Goal: Find specific page/section: Find specific page/section

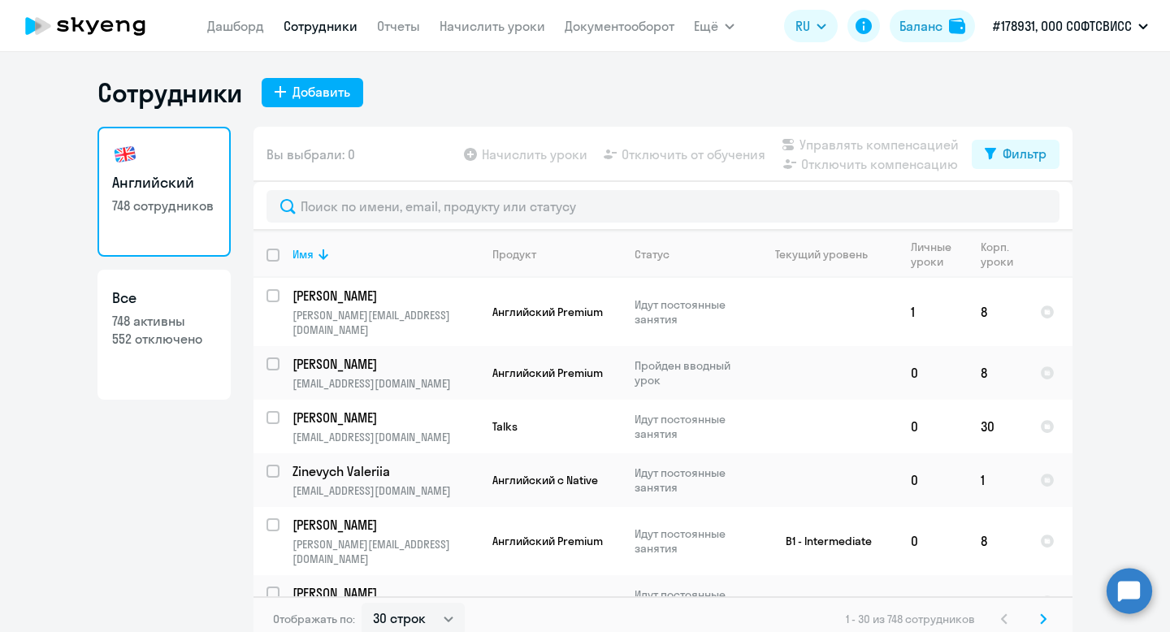
select select "30"
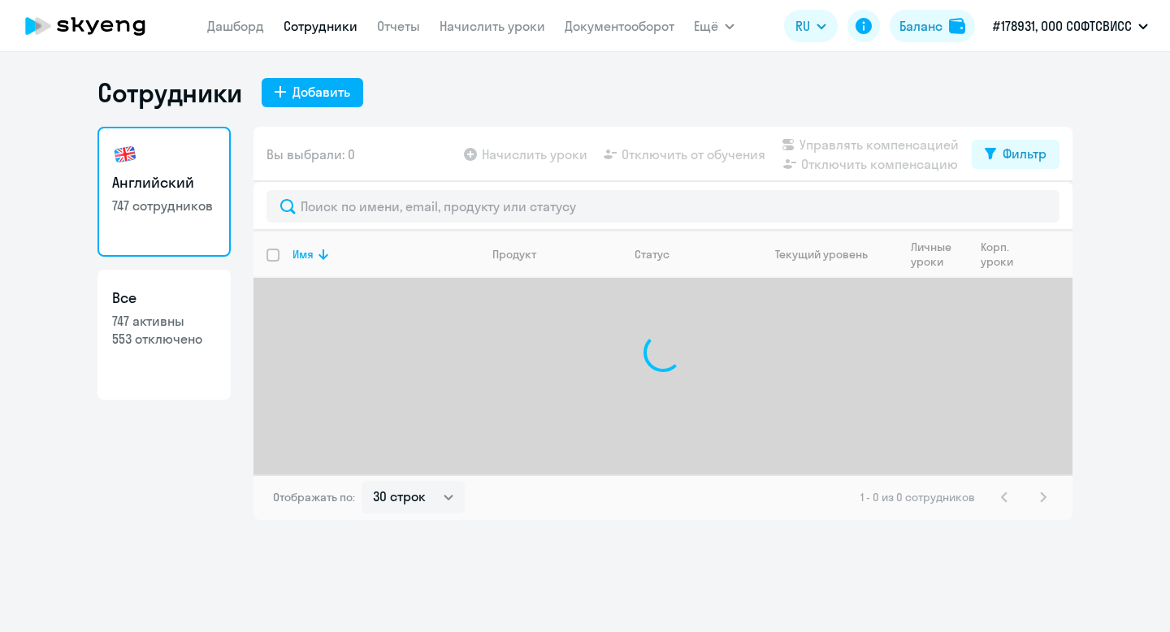
select select "30"
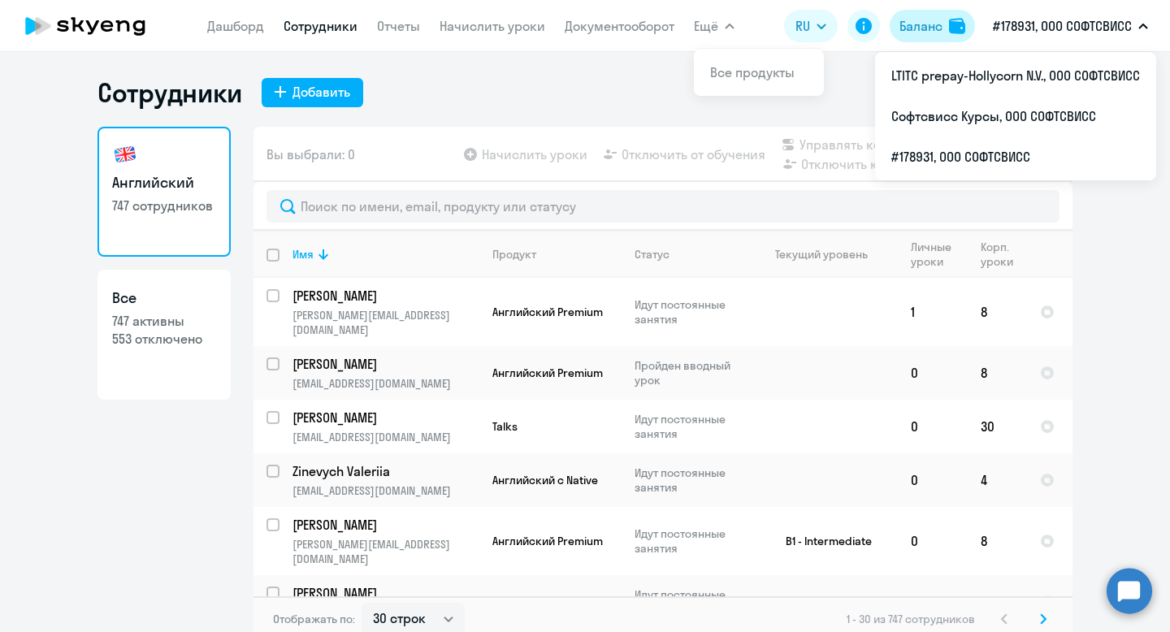
click at [930, 16] on div "Баланс" at bounding box center [920, 25] width 43 height 19
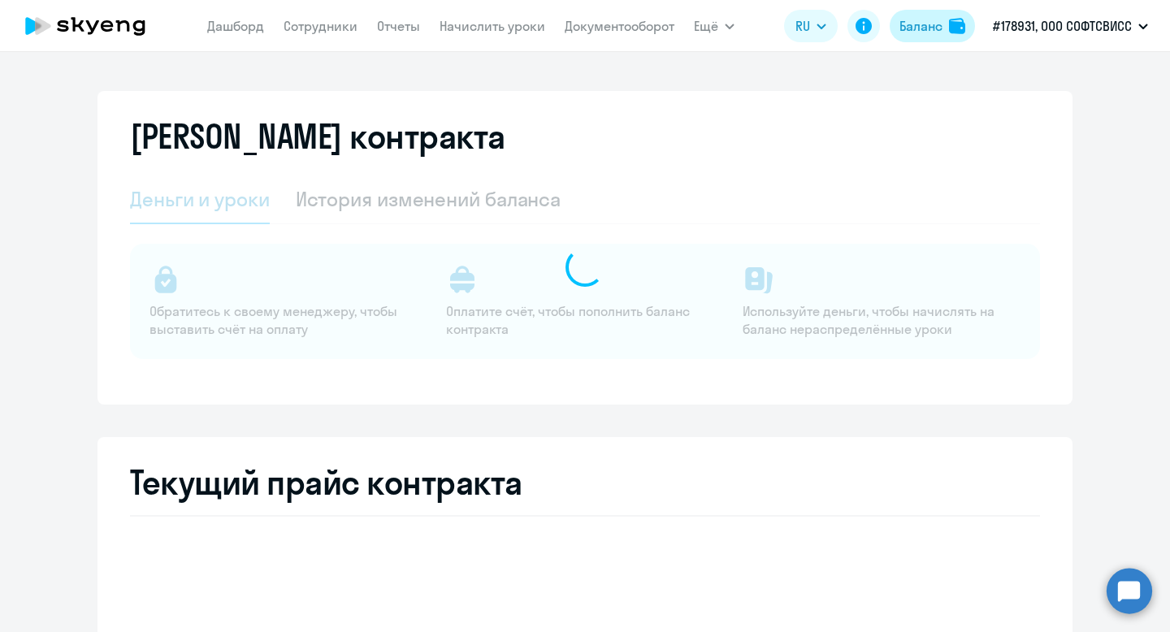
select select "english_adult_not_native_speaker"
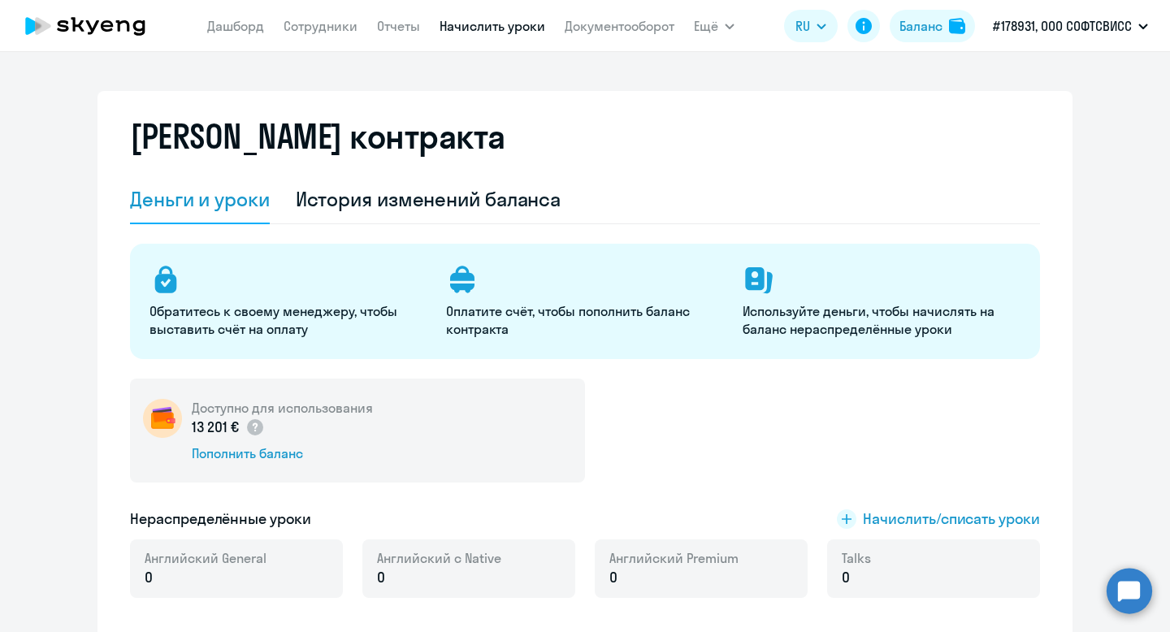
click at [496, 29] on link "Начислить уроки" at bounding box center [493, 26] width 106 height 16
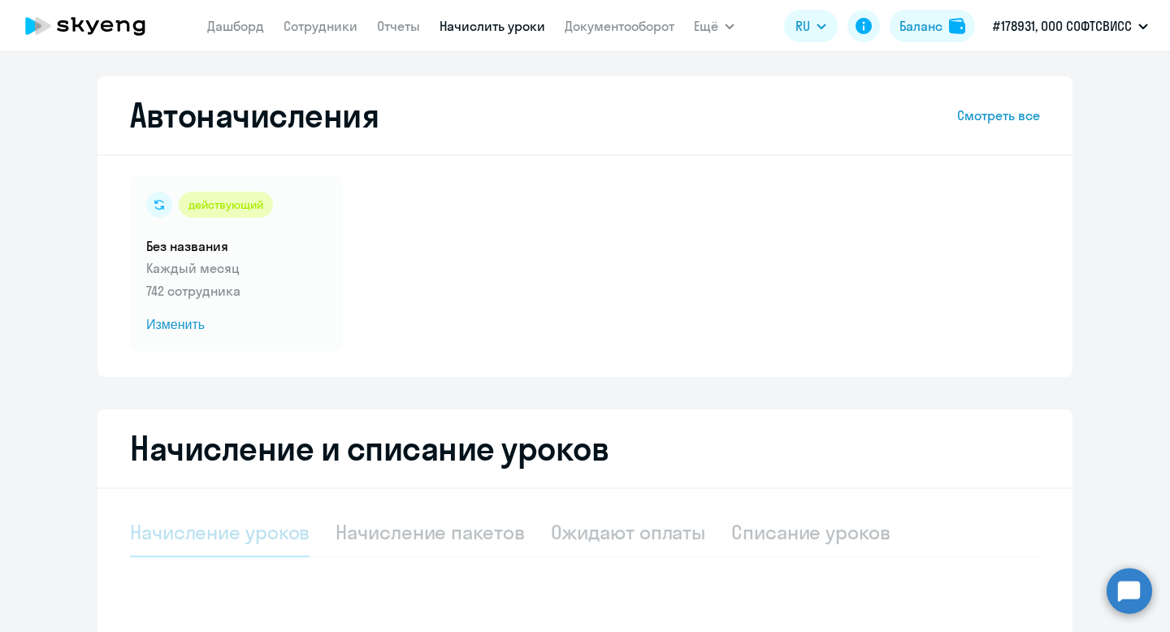
select select "10"
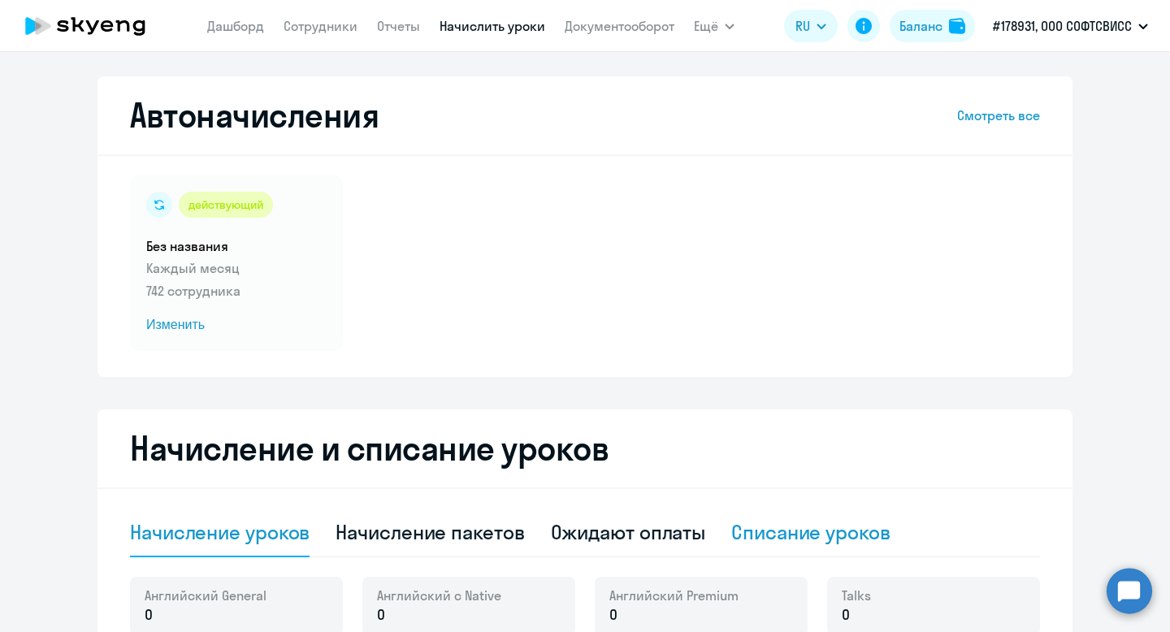
click at [843, 524] on div "Списание уроков" at bounding box center [810, 532] width 159 height 26
select select "10"
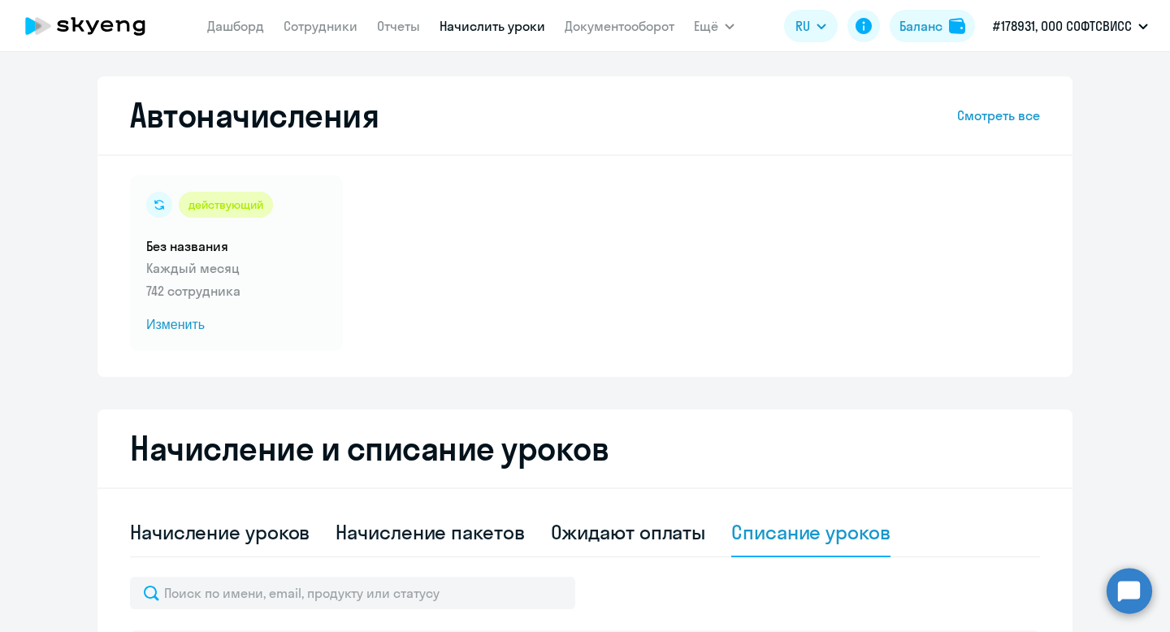
scroll to position [1, 0]
click at [916, 22] on div "Баланс" at bounding box center [920, 25] width 43 height 19
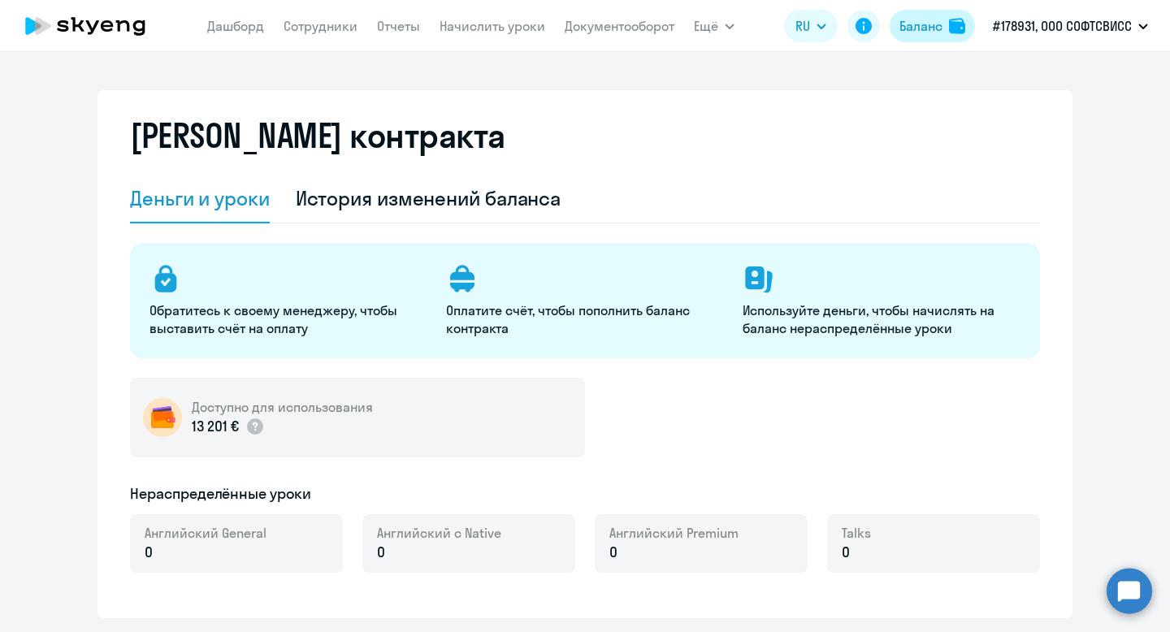
select select "english_adult_not_native_speaker"
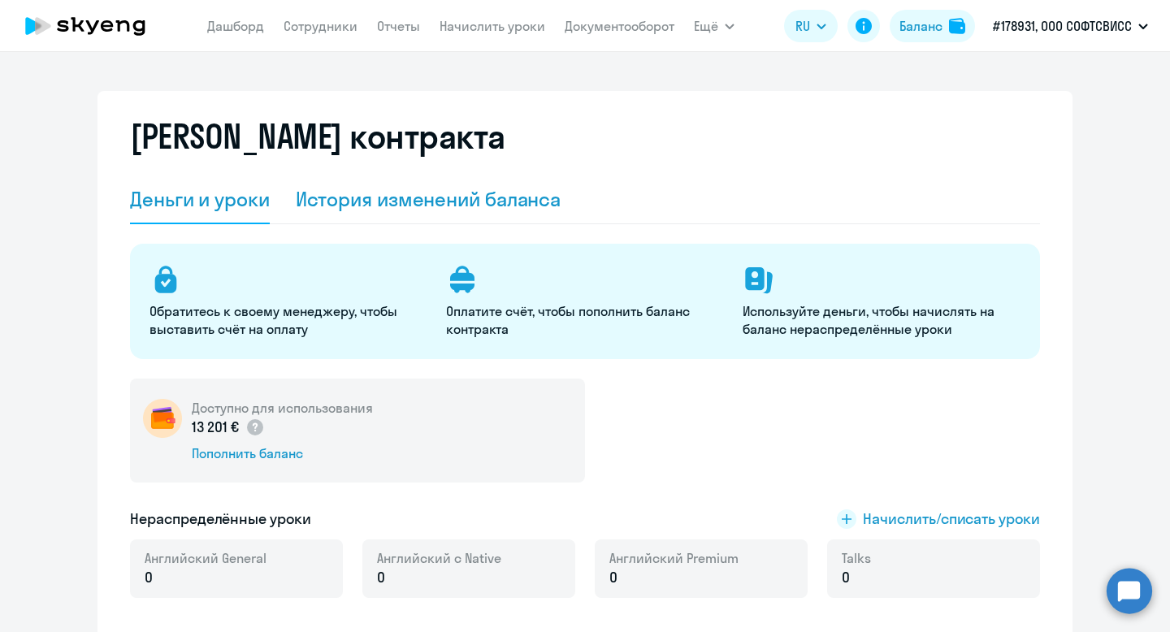
click at [466, 205] on div "История изменений баланса" at bounding box center [429, 199] width 266 height 26
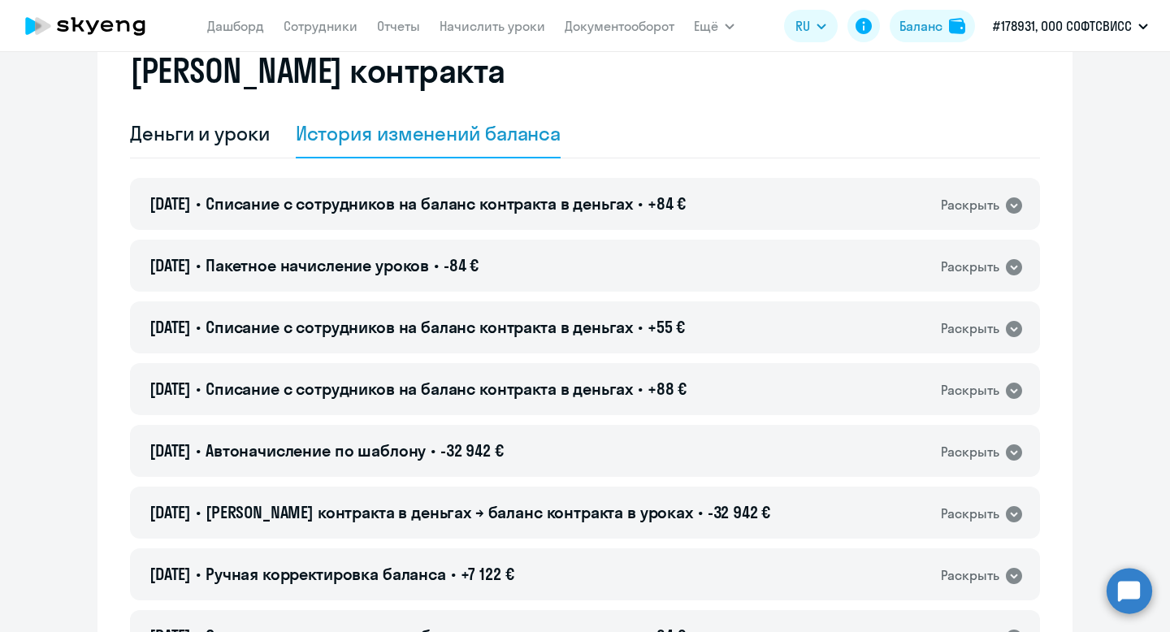
scroll to position [76, 0]
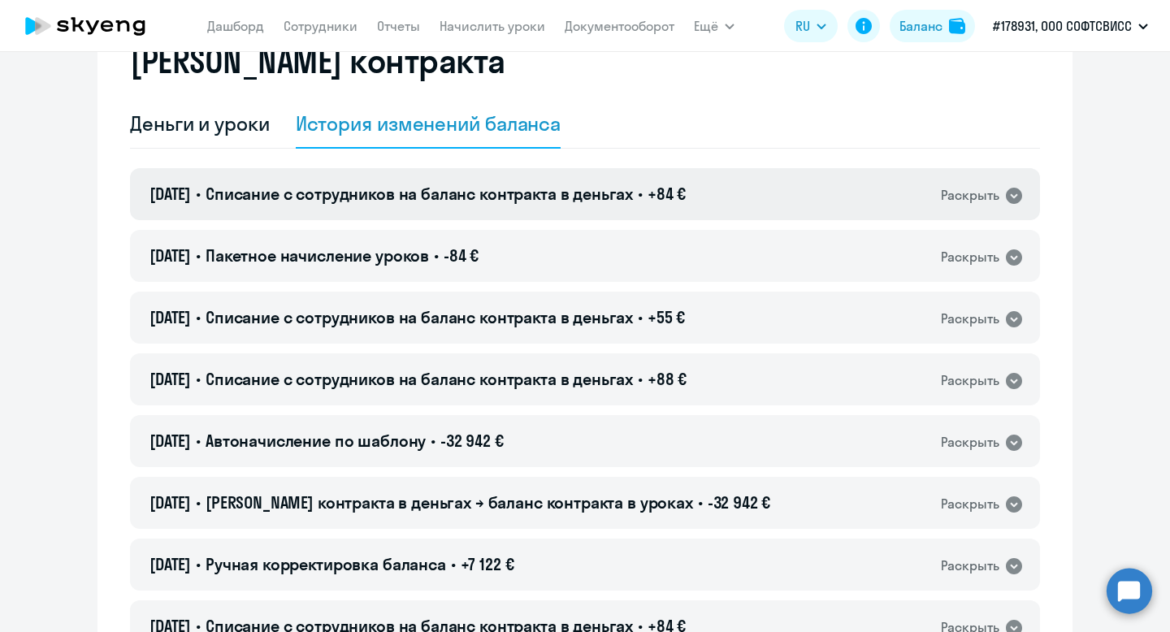
click at [681, 198] on span "+84 €" at bounding box center [666, 194] width 38 height 20
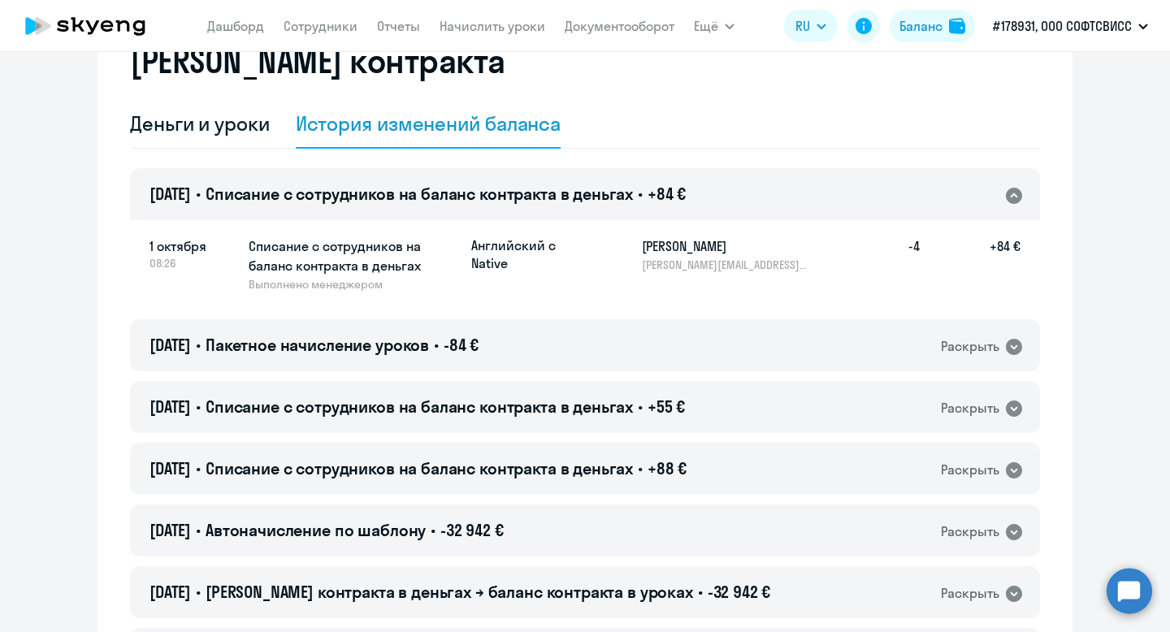
click at [681, 198] on span "+84 €" at bounding box center [666, 194] width 38 height 20
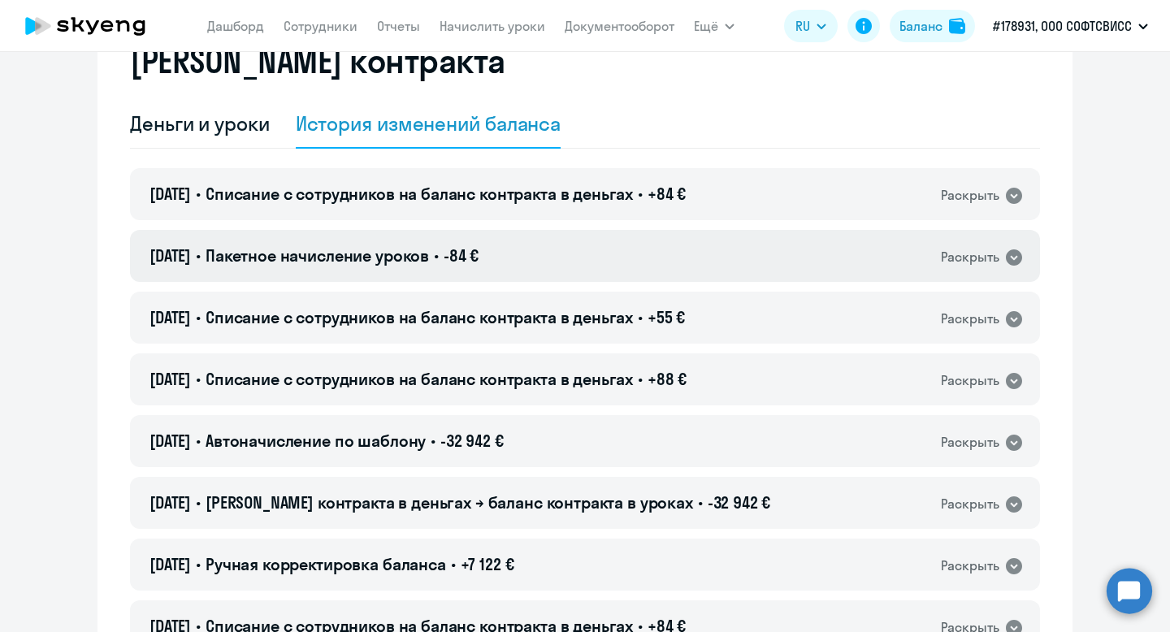
click at [676, 249] on div "[DATE] • Пакетное начисление уроков • -84 € Раскрыть" at bounding box center [585, 256] width 910 height 52
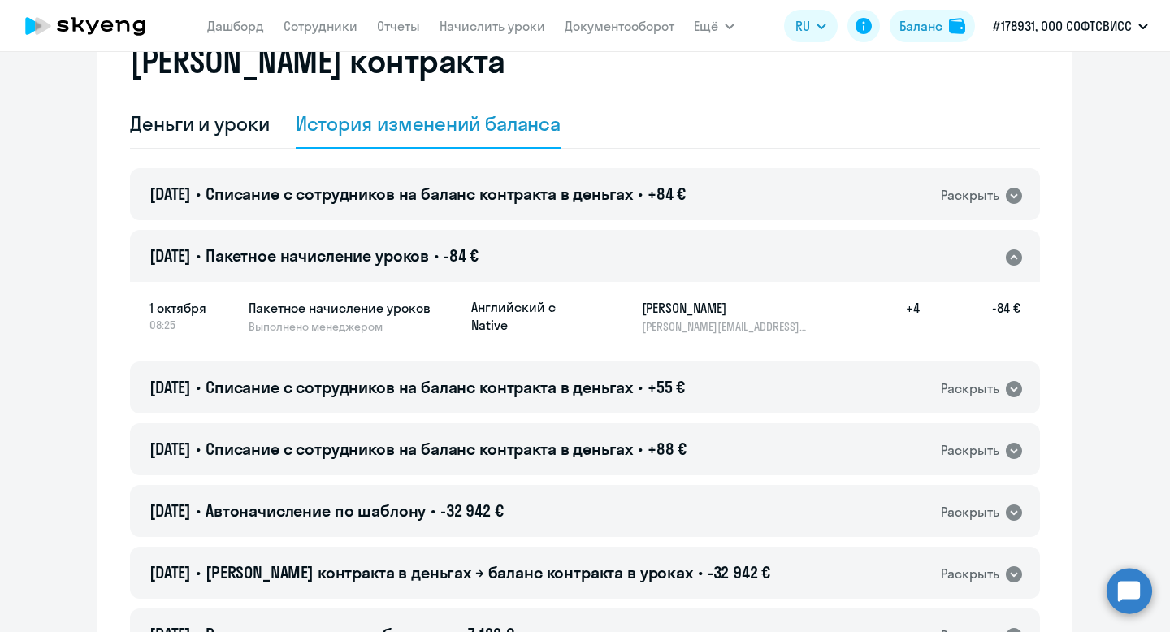
click at [676, 249] on div "[DATE] • Пакетное начисление уроков • -84 € Раскрыть" at bounding box center [585, 256] width 910 height 52
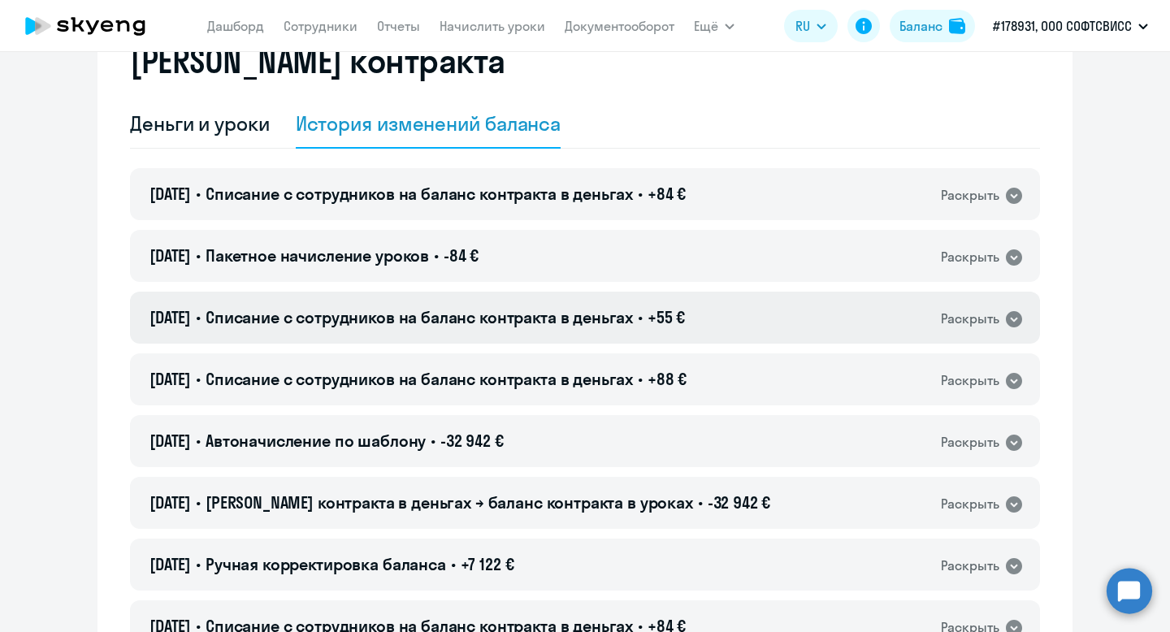
click at [685, 318] on span "+55 €" at bounding box center [665, 317] width 37 height 20
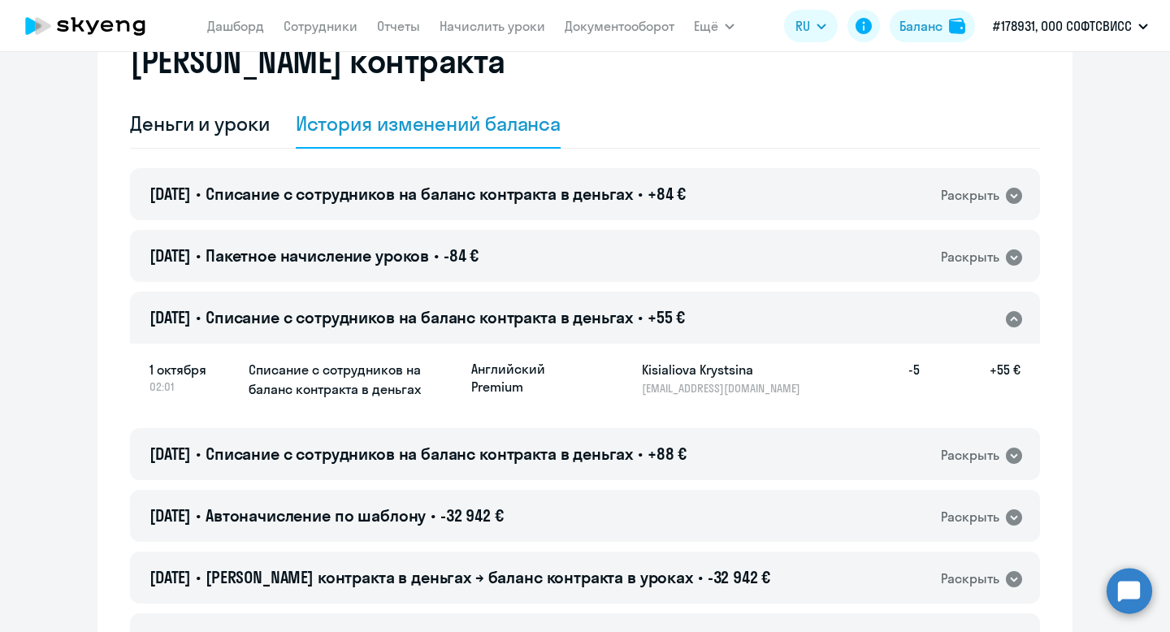
click at [685, 318] on span "+55 €" at bounding box center [665, 317] width 37 height 20
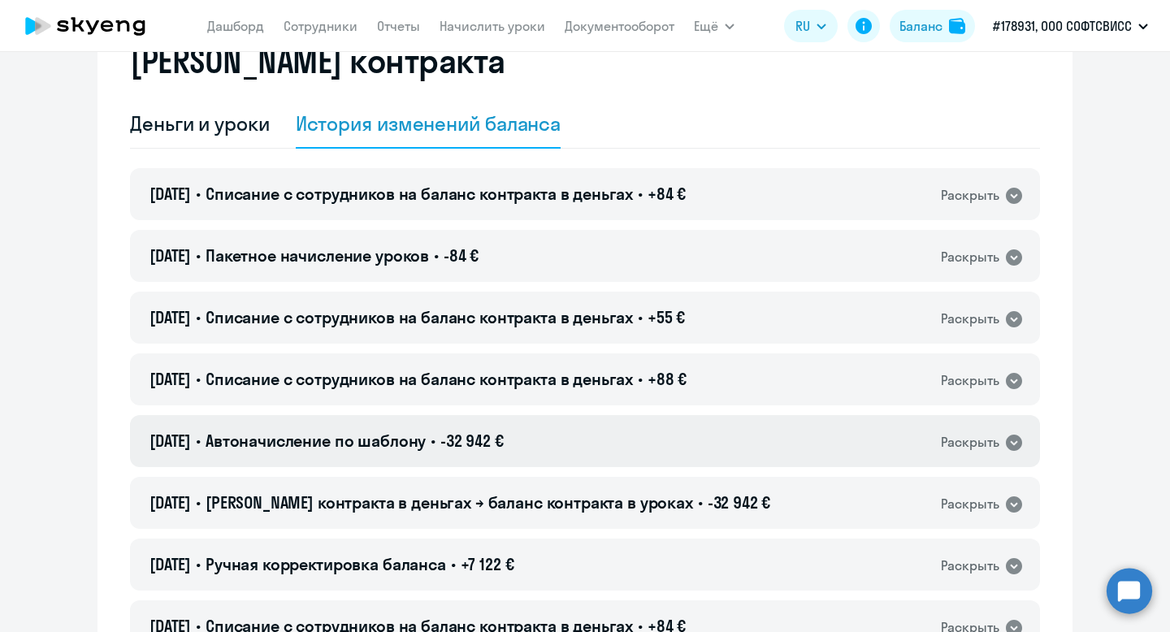
click at [712, 442] on div "[DATE] • Автоначисление по шаблону • -32 942 € Раскрыть" at bounding box center [585, 441] width 910 height 52
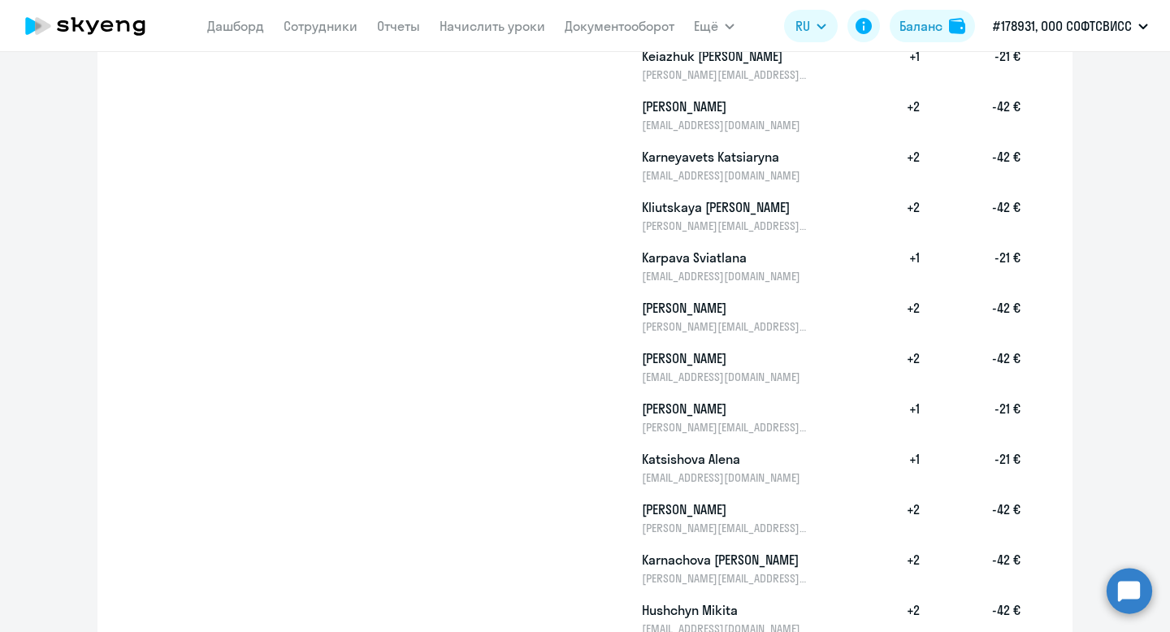
scroll to position [2778, 0]
drag, startPoint x: 650, startPoint y: 255, endPoint x: 769, endPoint y: 265, distance: 119.8
click at [769, 265] on h5 "Karpava Sviatlana" at bounding box center [725, 258] width 167 height 19
copy h5 "Karpava Sviatlana"
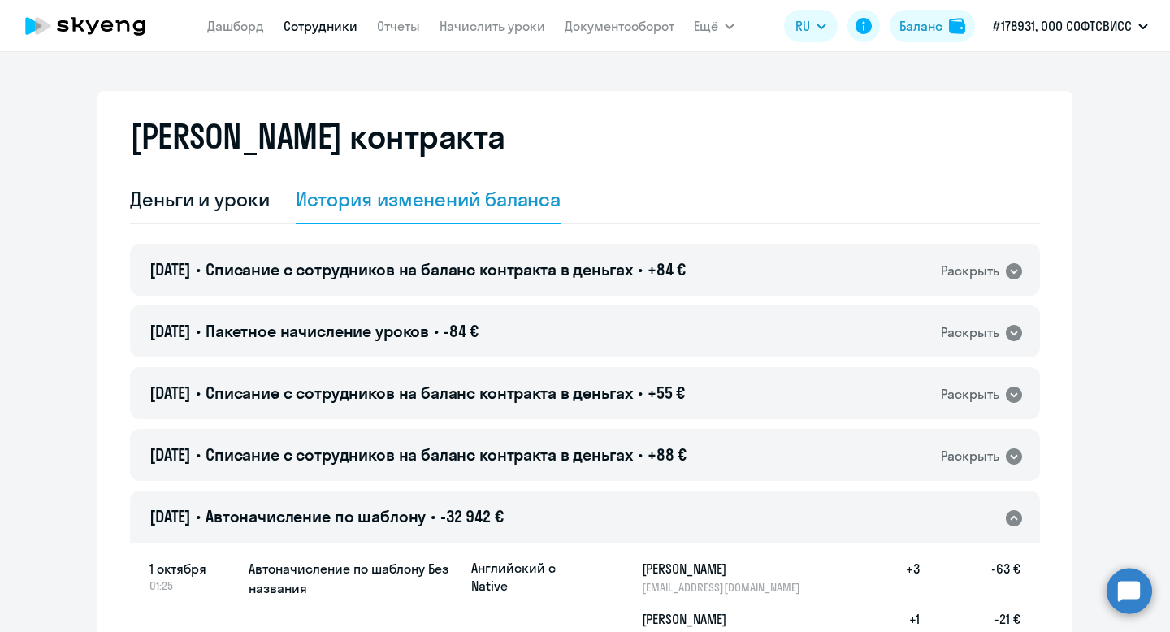
click at [314, 29] on link "Сотрудники" at bounding box center [321, 26] width 74 height 16
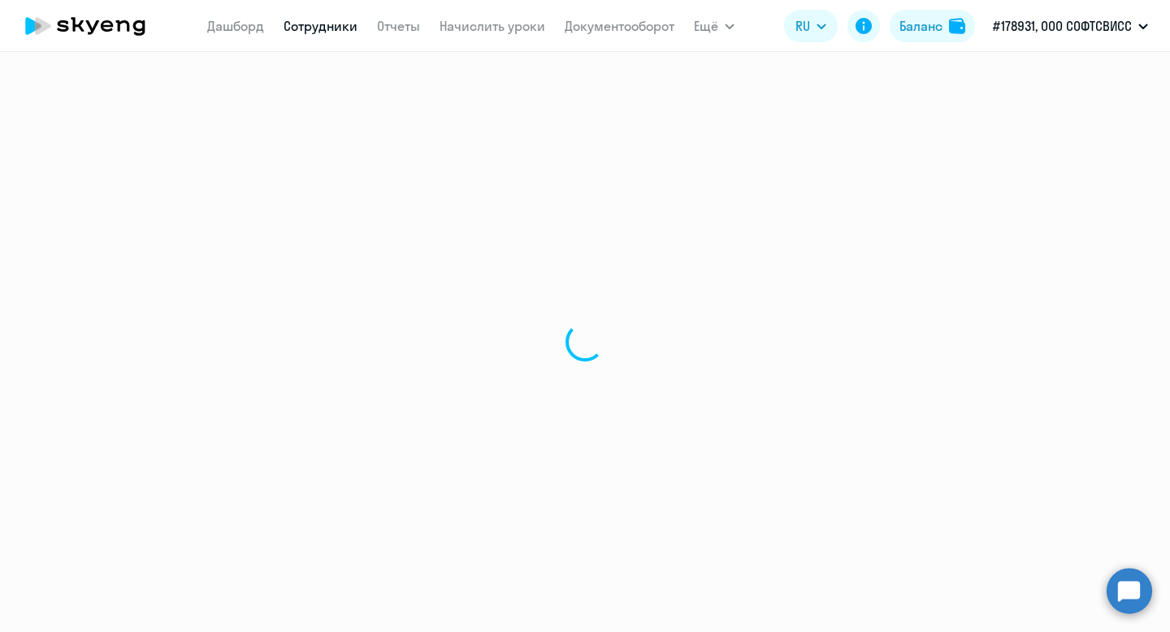
select select "30"
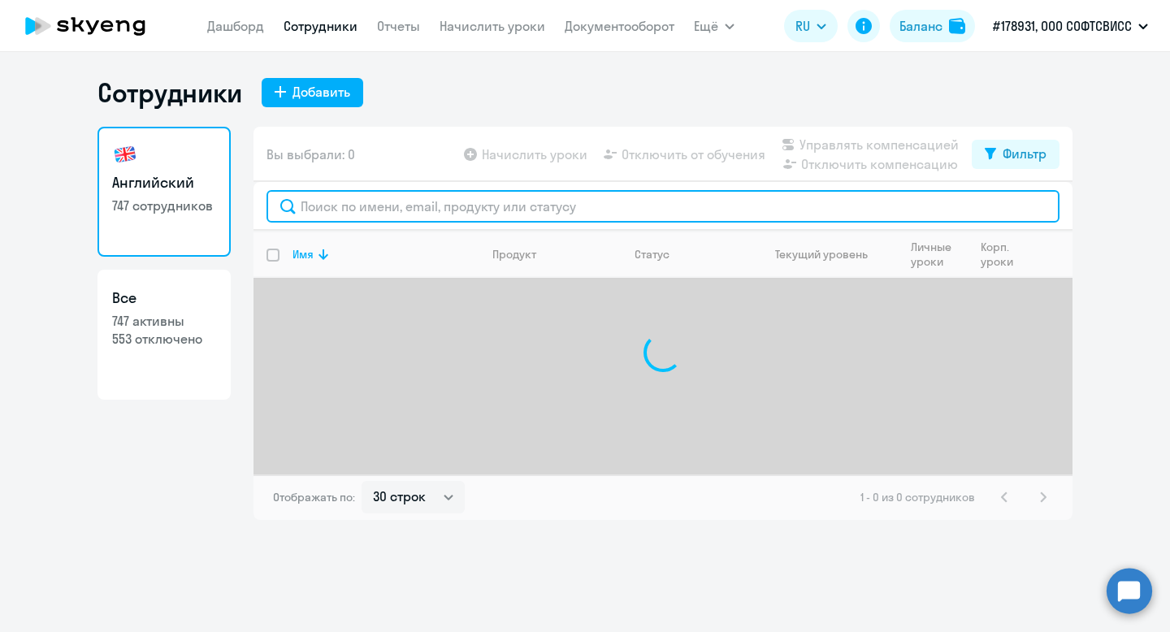
click at [446, 205] on input "text" at bounding box center [662, 206] width 793 height 32
paste input "Karpava Sviatlana"
click at [394, 207] on input "Karpava Sviatlana" at bounding box center [662, 206] width 793 height 32
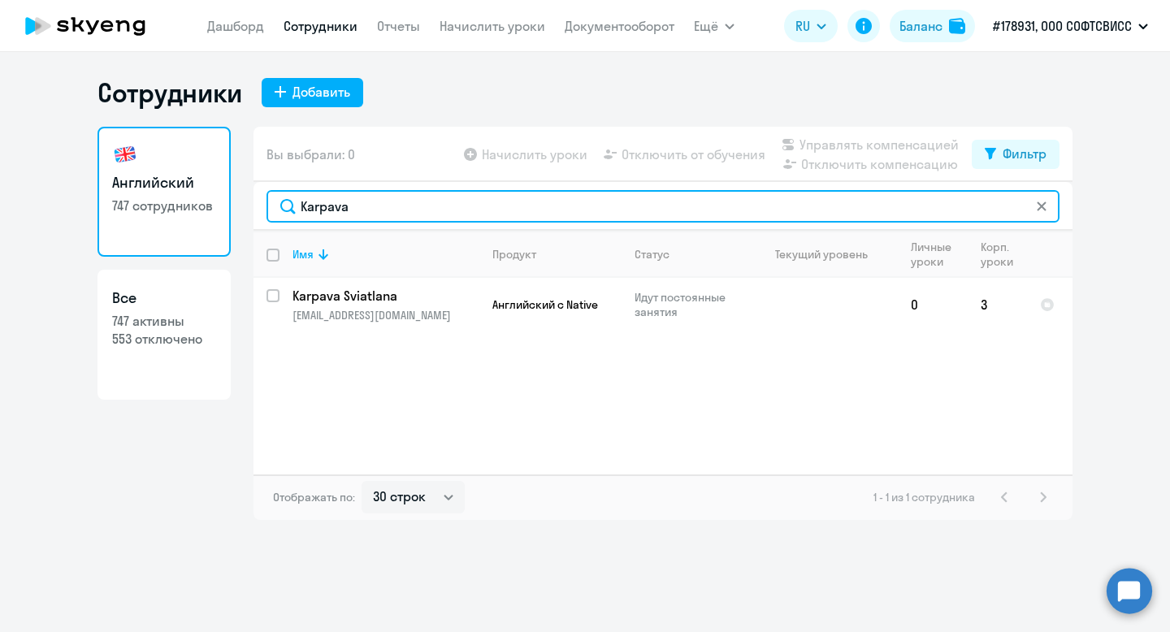
type input "Karpava"
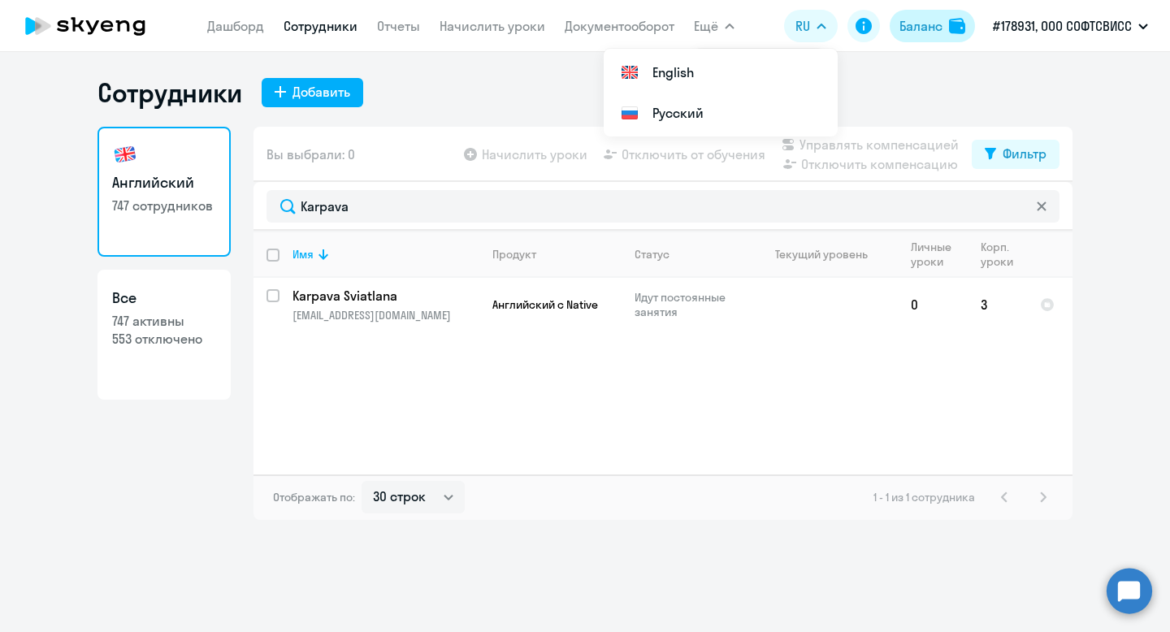
click at [943, 23] on button "Баланс" at bounding box center [932, 26] width 85 height 32
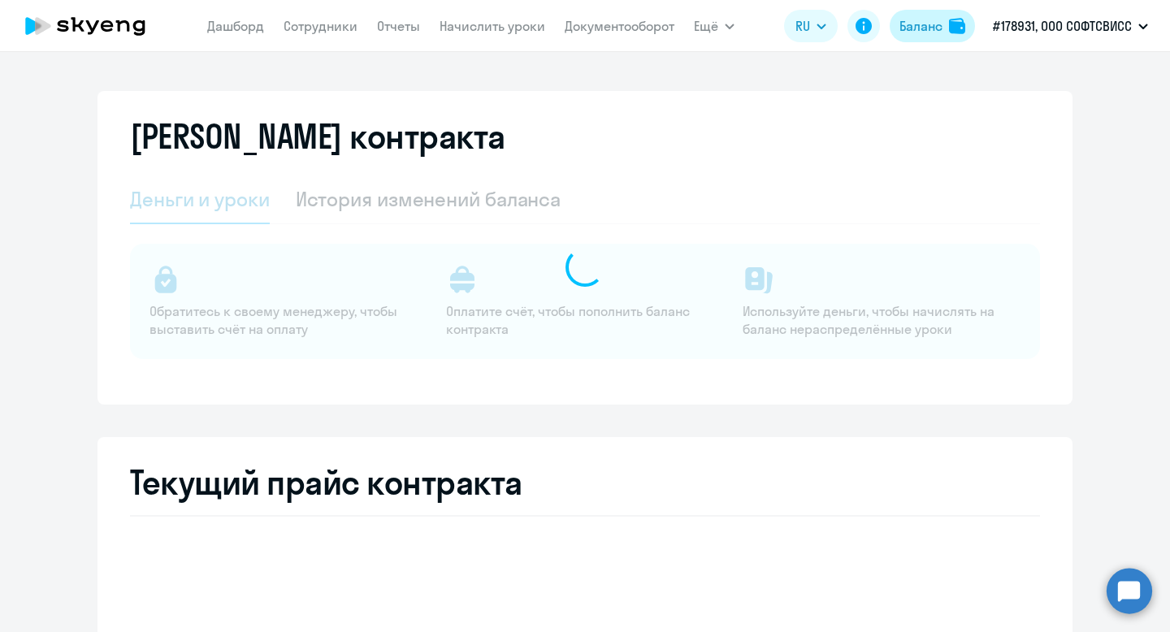
select select "english_adult_not_native_speaker"
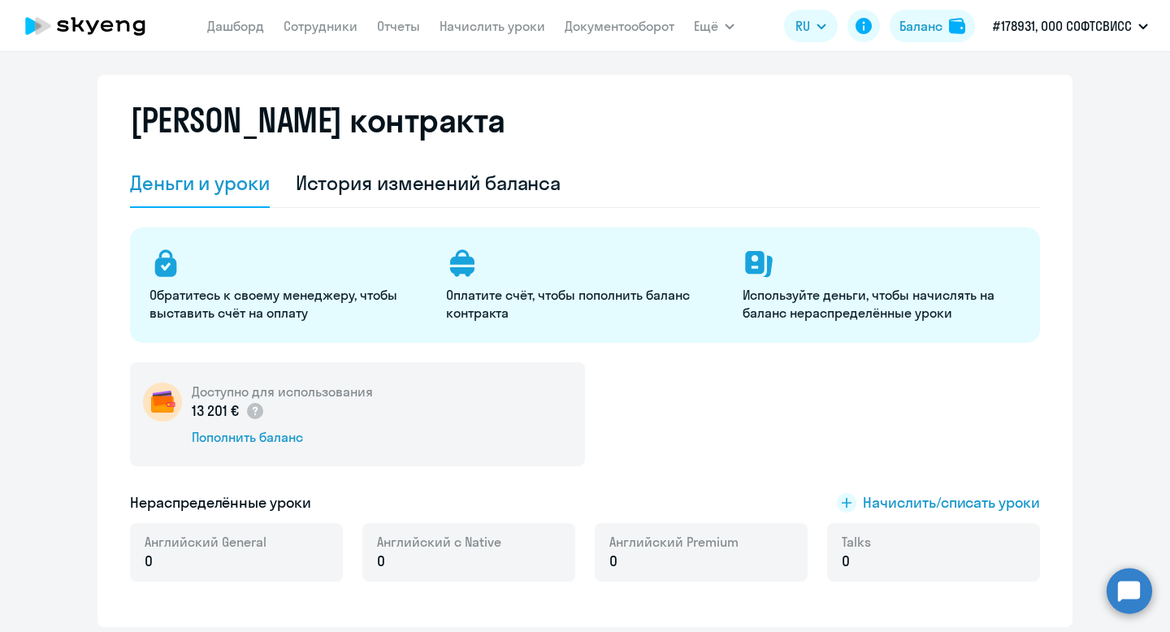
scroll to position [19, 0]
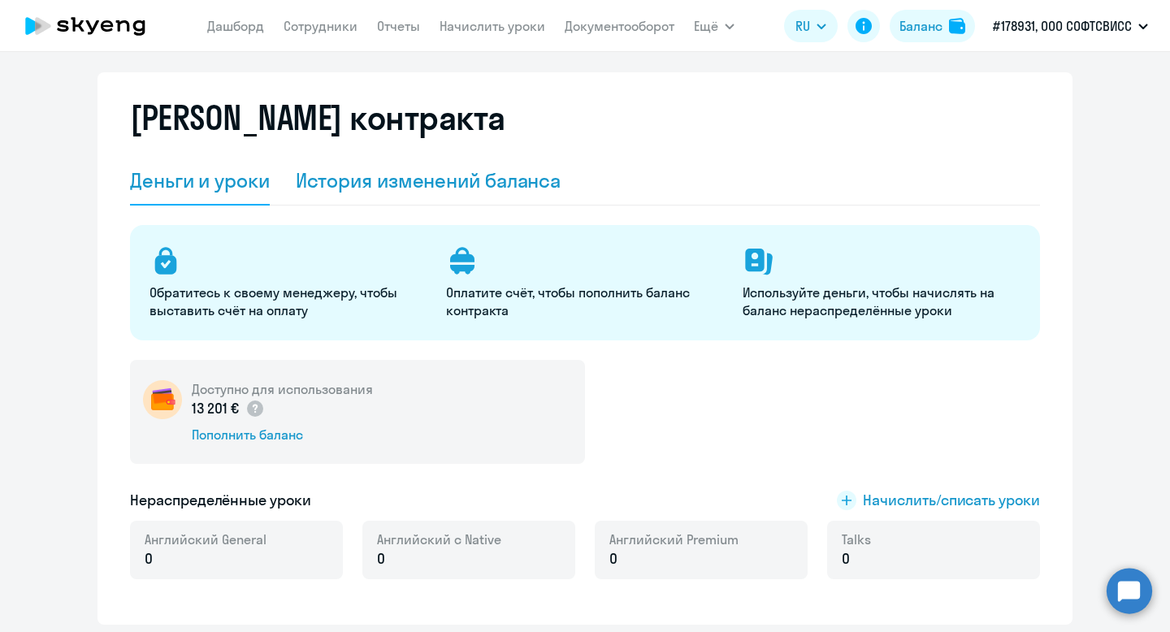
click at [493, 165] on div "История изменений баланса" at bounding box center [429, 181] width 266 height 49
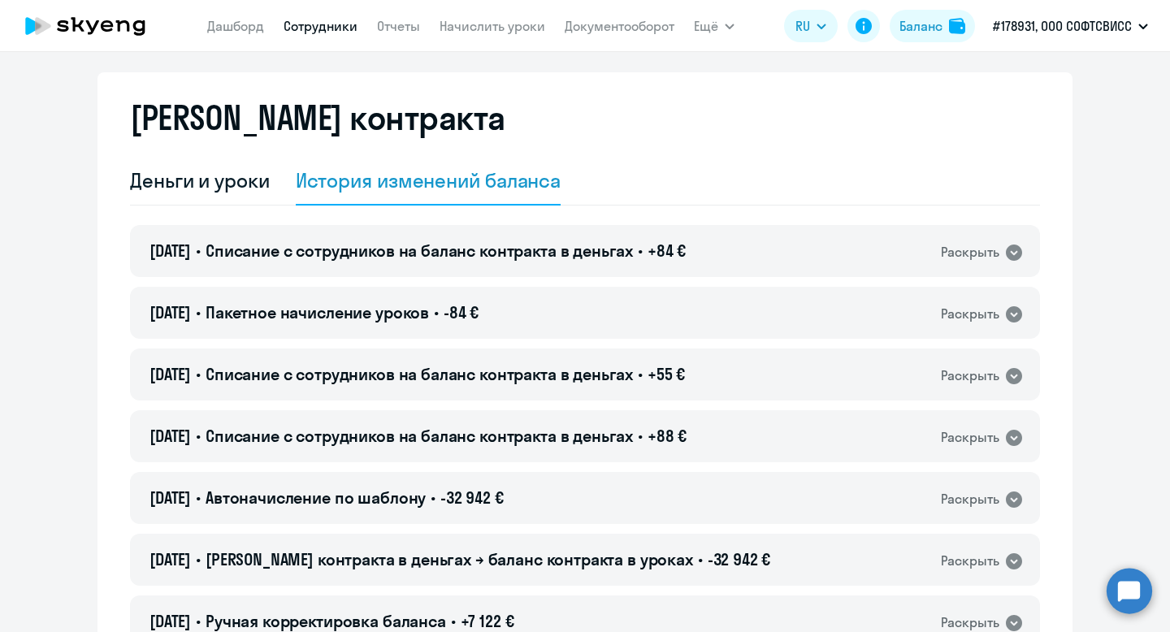
click at [316, 30] on link "Сотрудники" at bounding box center [321, 26] width 74 height 16
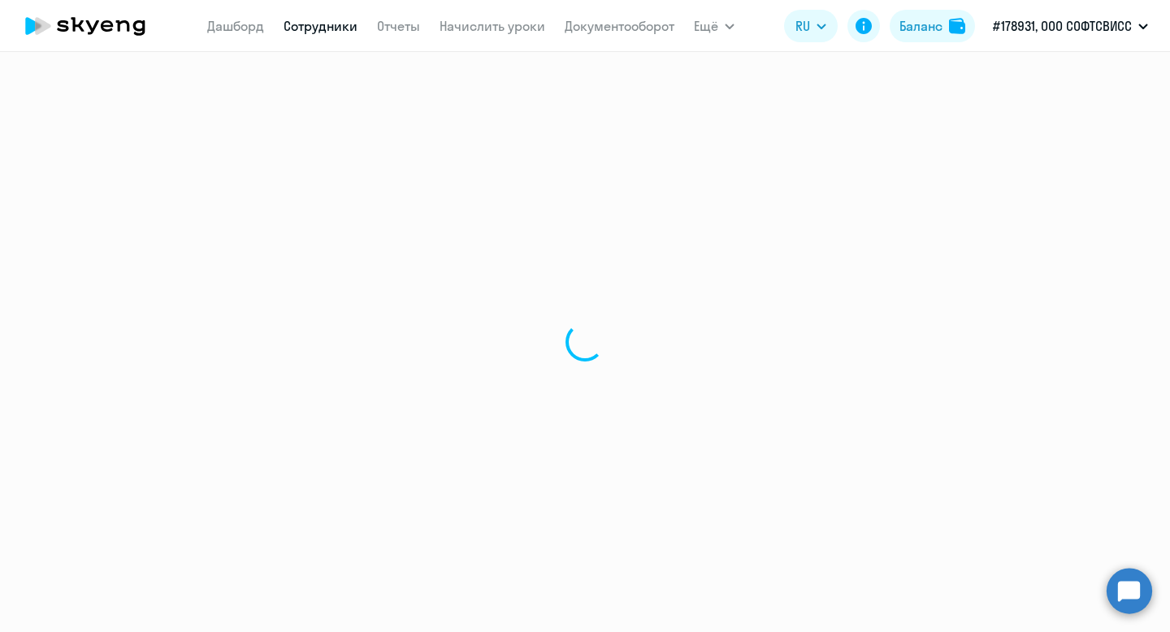
select select "30"
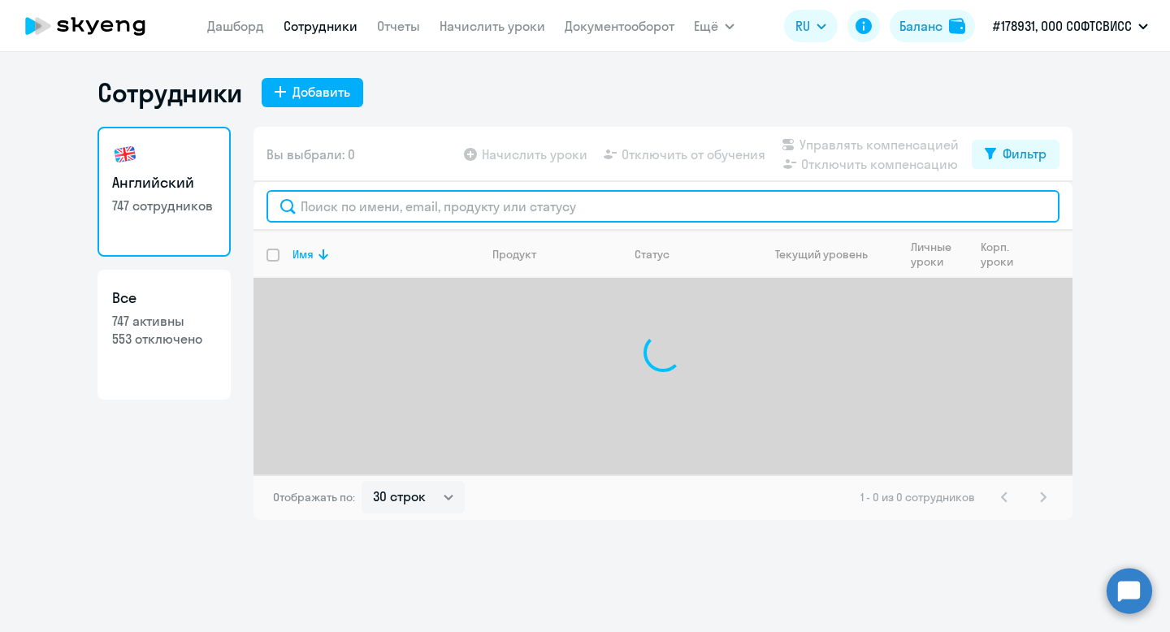
click at [505, 206] on input "text" at bounding box center [662, 206] width 793 height 32
paste input "[PERSON_NAME]"
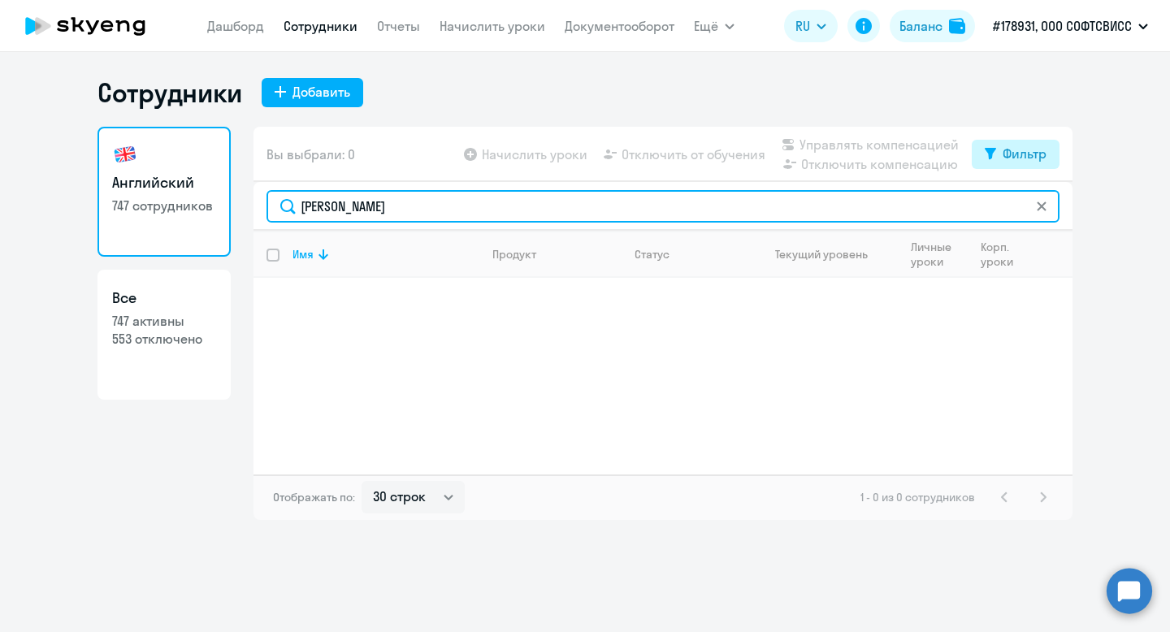
type input "[PERSON_NAME]"
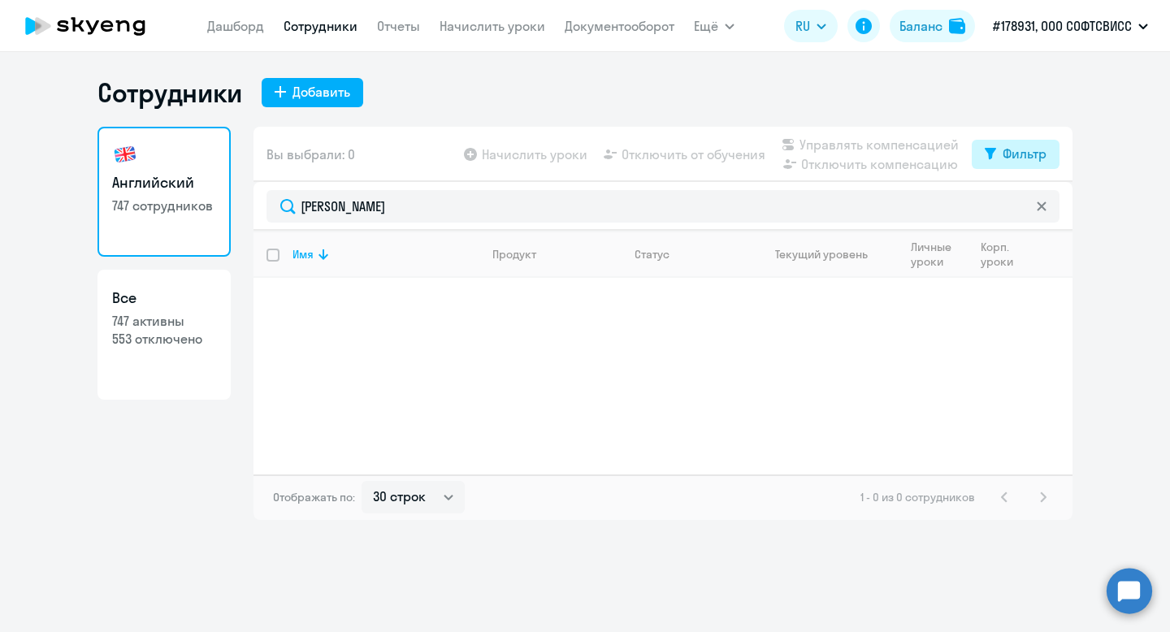
click at [1012, 152] on div "Фильтр" at bounding box center [1025, 153] width 44 height 19
click at [1034, 201] on span at bounding box center [1033, 207] width 28 height 16
click at [1019, 206] on input "checkbox" at bounding box center [1018, 206] width 1 height 1
checkbox input "true"
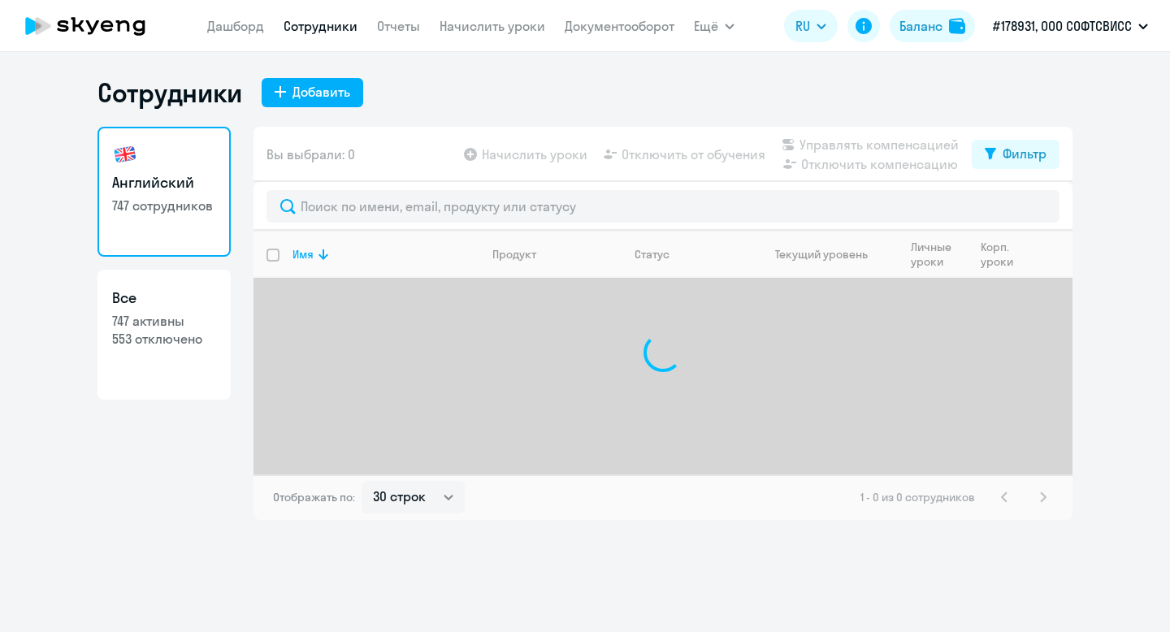
select select "30"
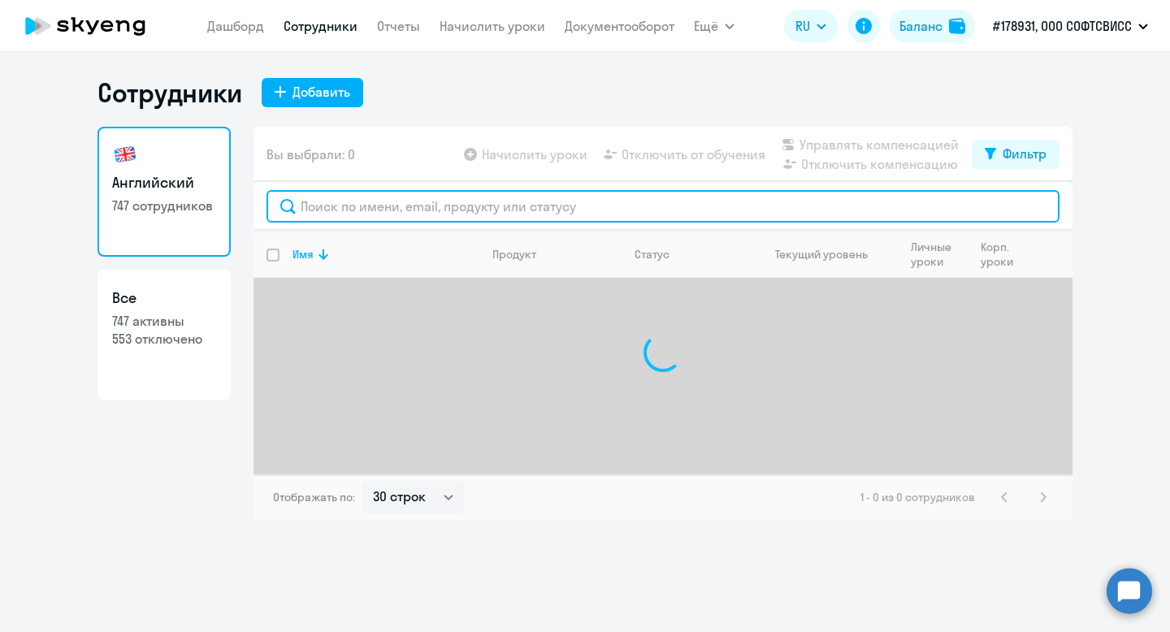
click at [382, 203] on input "text" at bounding box center [662, 206] width 793 height 32
paste input "[PERSON_NAME]"
click at [305, 209] on input "[PERSON_NAME]" at bounding box center [662, 206] width 793 height 32
type input "Markovich"
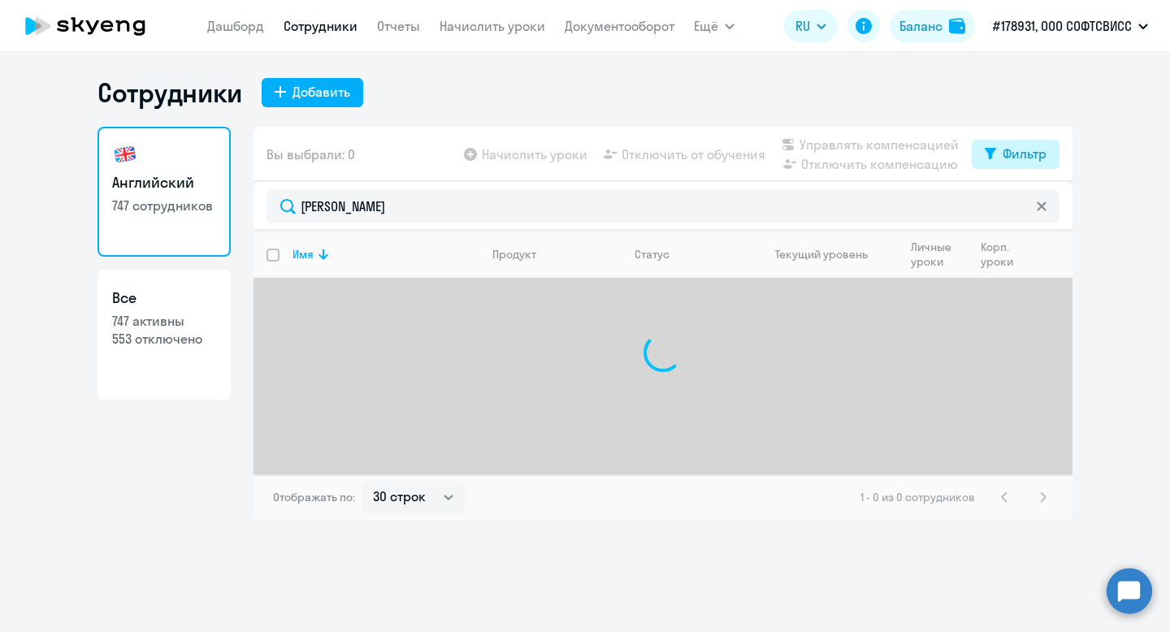
click at [1008, 158] on div "Фильтр" at bounding box center [1025, 153] width 44 height 19
click at [1034, 199] on span at bounding box center [1033, 207] width 28 height 16
click at [1019, 206] on input "checkbox" at bounding box center [1018, 206] width 1 height 1
checkbox input "true"
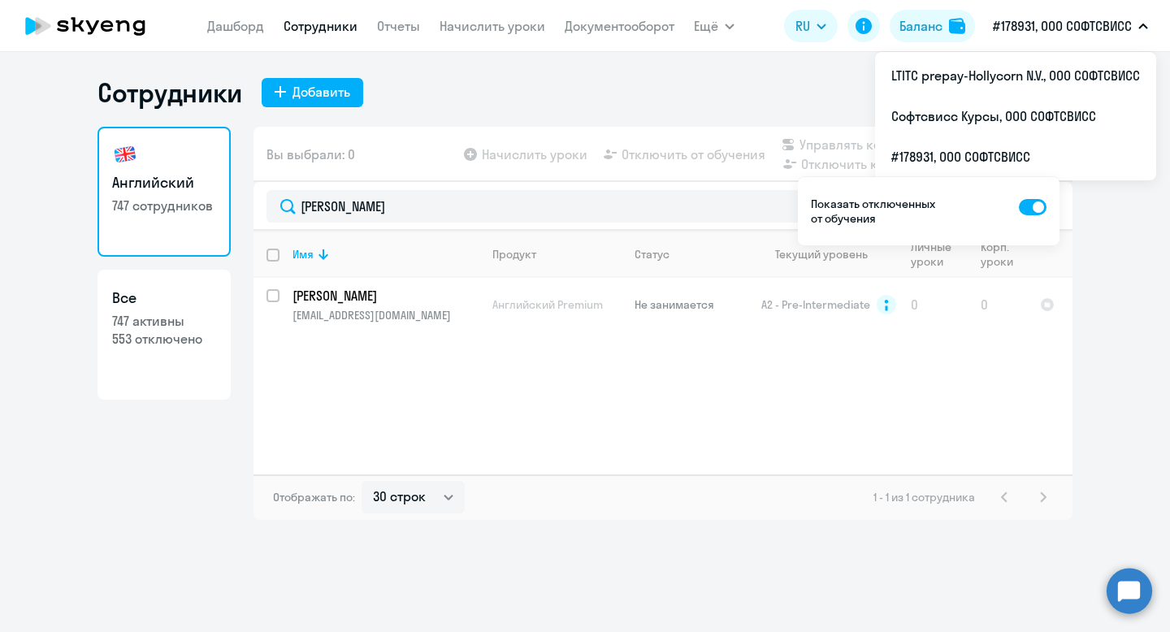
click at [1101, 18] on p "#178931, ООО СОФТСВИСС" at bounding box center [1062, 25] width 139 height 19
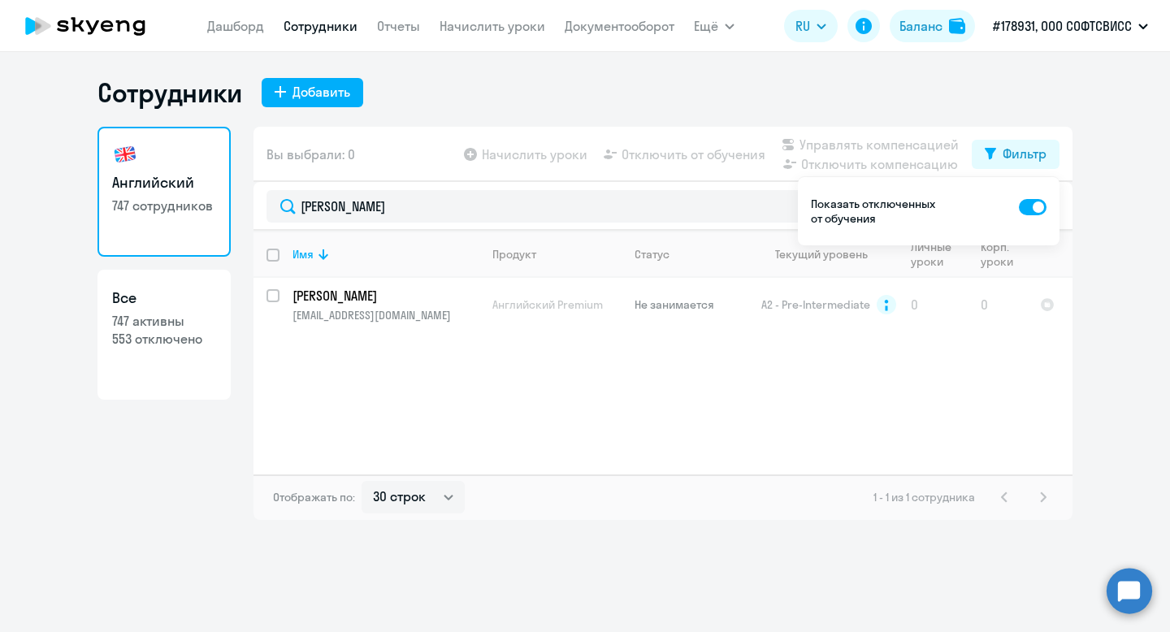
click at [1101, 22] on p "#178931, ООО СОФТСВИСС" at bounding box center [1062, 25] width 139 height 19
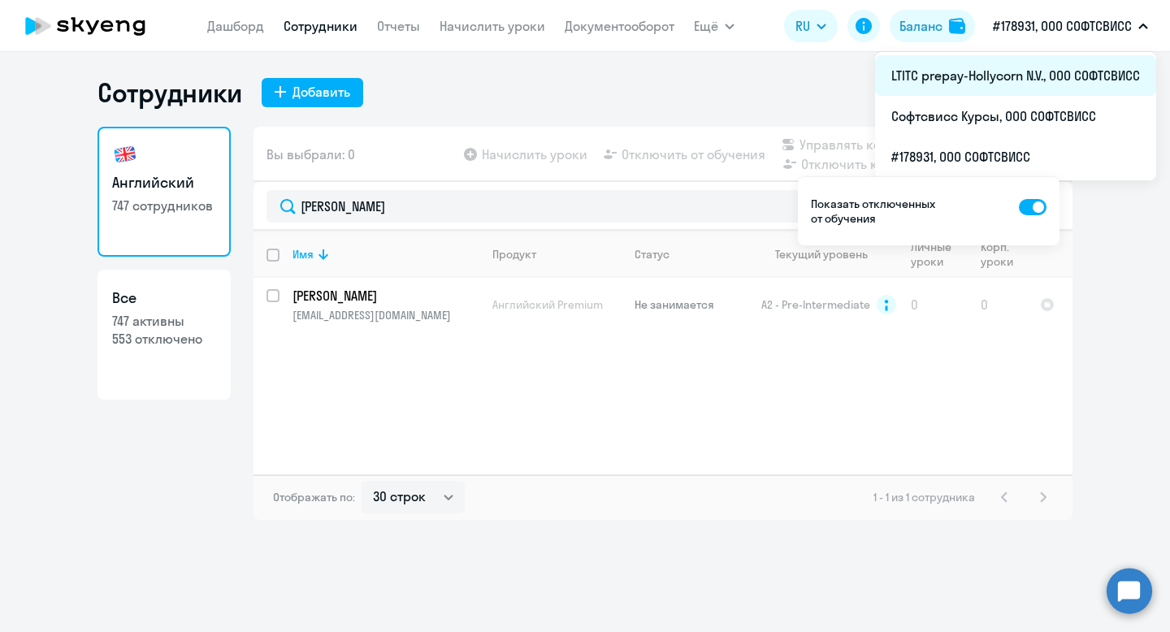
click at [1079, 73] on li "LTITC prepay-Hollycorn N.V., ООО СОФТСВИСС" at bounding box center [1015, 75] width 281 height 41
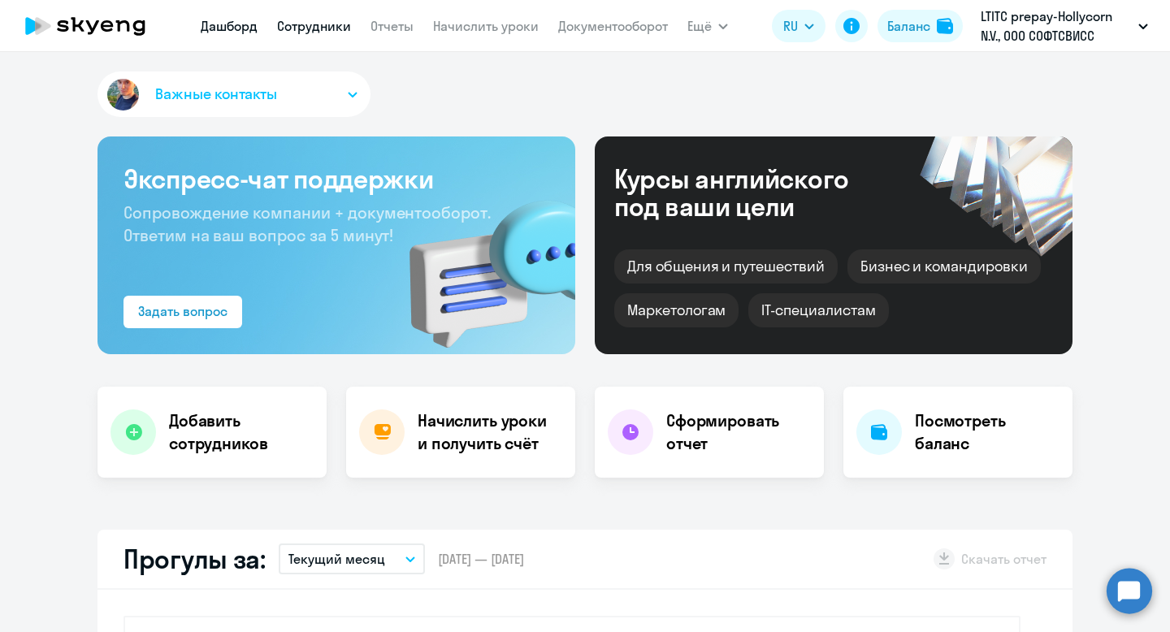
click at [310, 29] on link "Сотрудники" at bounding box center [314, 26] width 74 height 16
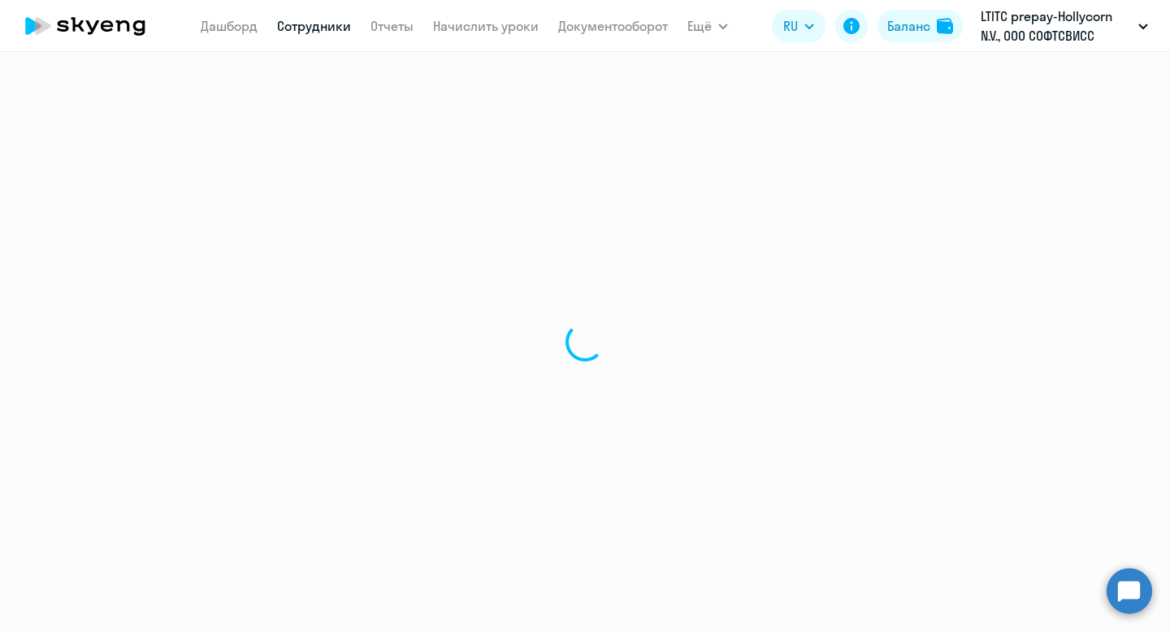
select select "30"
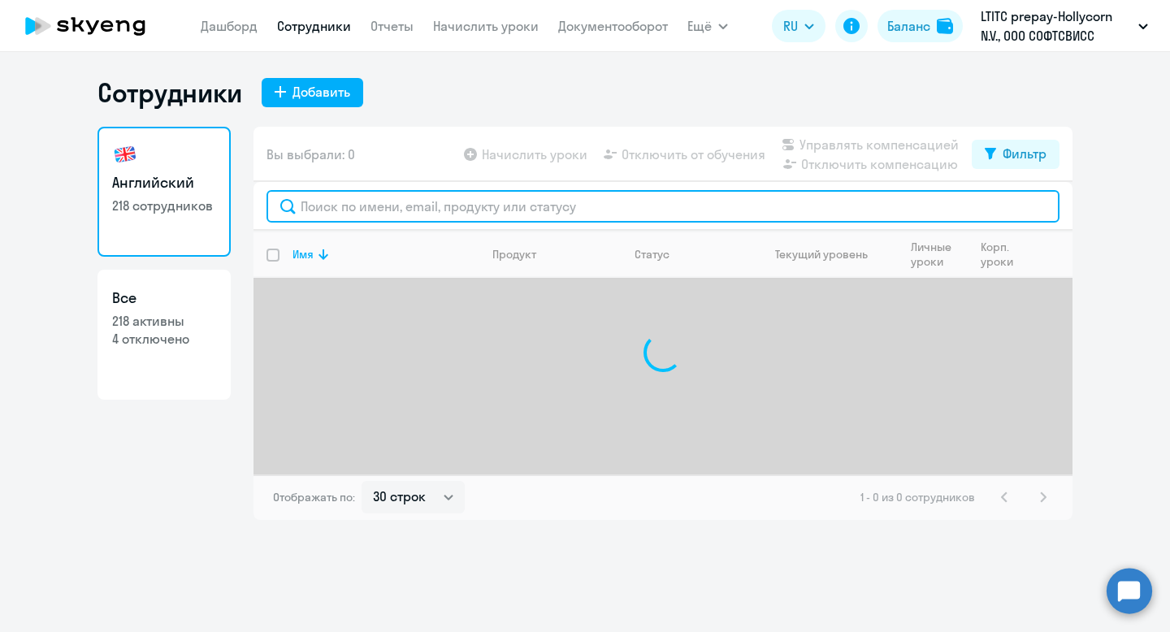
click at [408, 210] on input "text" at bounding box center [662, 206] width 793 height 32
paste input "[PERSON_NAME]"
click at [330, 208] on input "[PERSON_NAME]" at bounding box center [662, 206] width 793 height 32
click at [394, 206] on input "Markovich" at bounding box center [662, 206] width 793 height 32
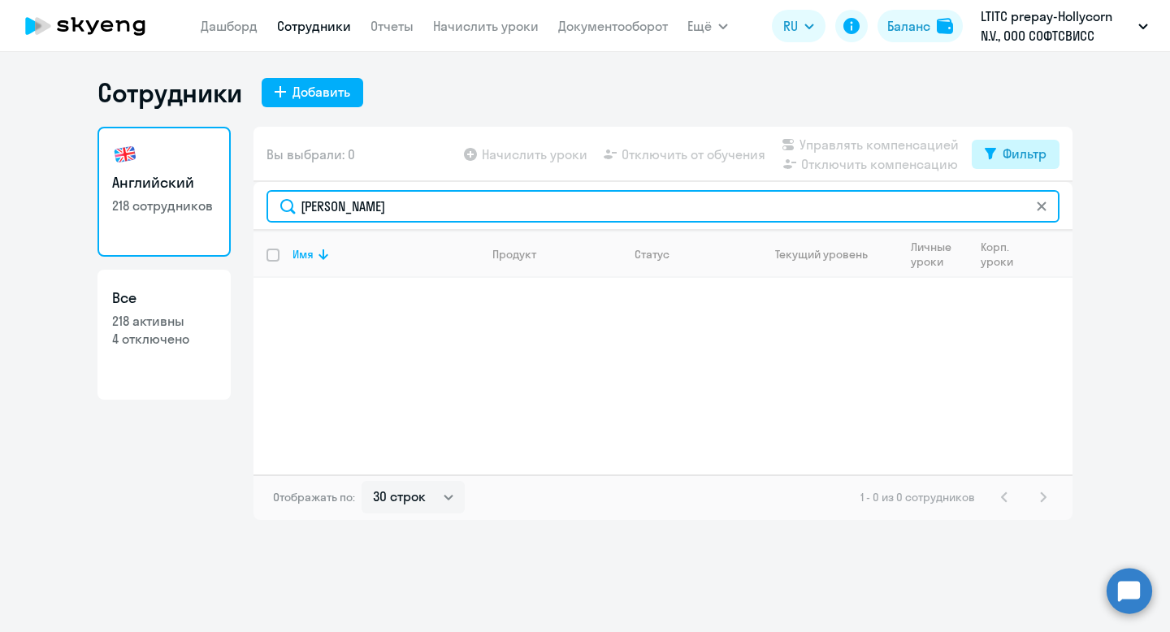
type input "Markovich"
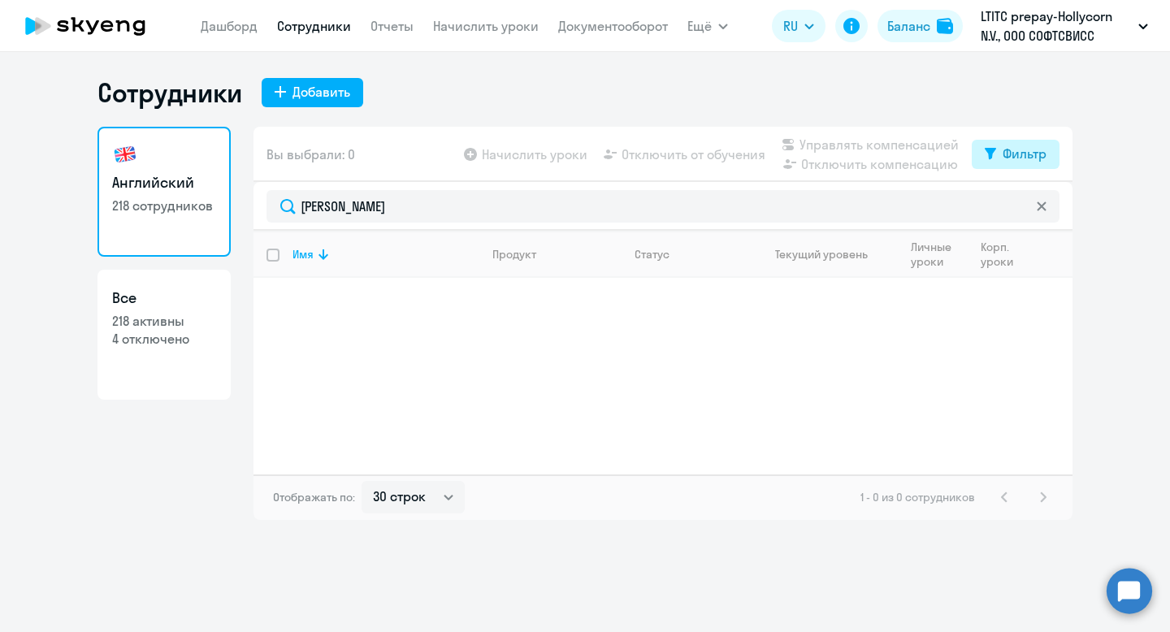
click at [1021, 148] on div "Фильтр" at bounding box center [1025, 153] width 44 height 19
click at [1028, 205] on span at bounding box center [1033, 207] width 28 height 16
click at [1019, 206] on input "checkbox" at bounding box center [1018, 206] width 1 height 1
checkbox input "true"
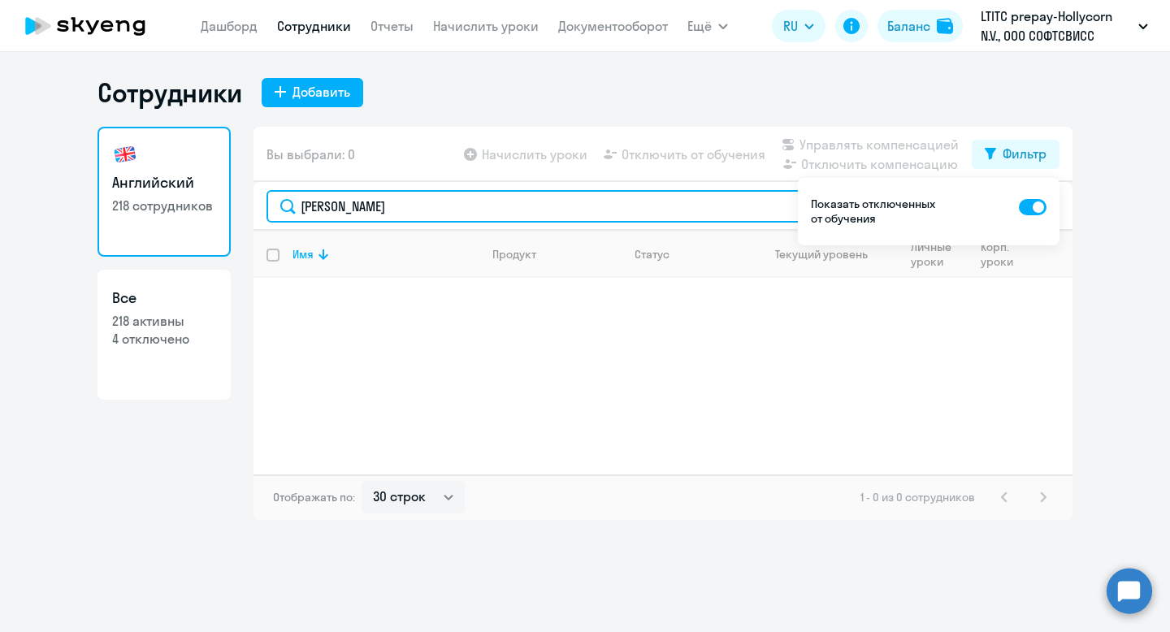
click at [501, 194] on input "Markovich" at bounding box center [662, 206] width 793 height 32
click at [479, 209] on input "Markovich" at bounding box center [662, 206] width 793 height 32
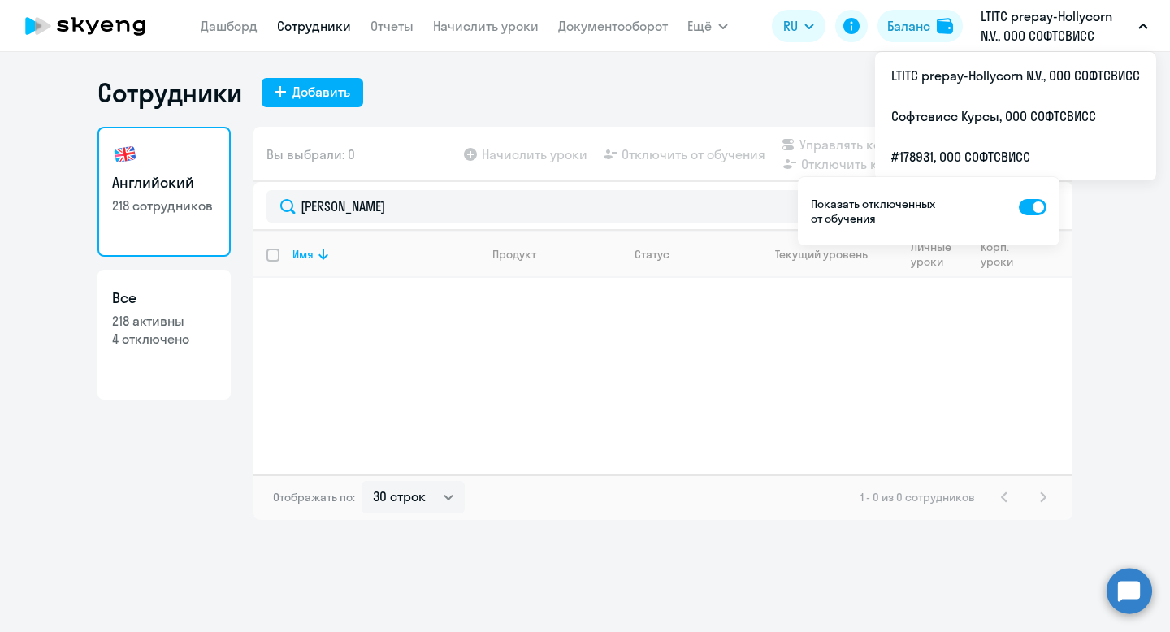
click at [1070, 21] on p "LTITC prepay-Hollycorn N.V., ООО СОФТСВИСС" at bounding box center [1056, 25] width 151 height 39
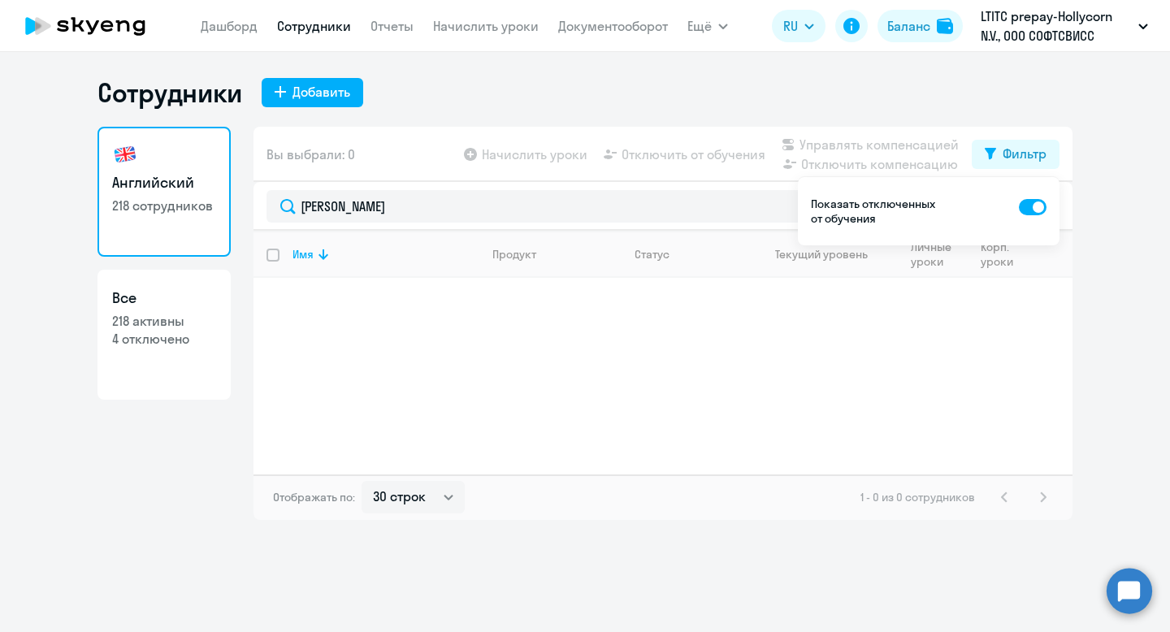
click at [1070, 21] on p "LTITC prepay-Hollycorn N.V., ООО СОФТСВИСС" at bounding box center [1056, 25] width 151 height 39
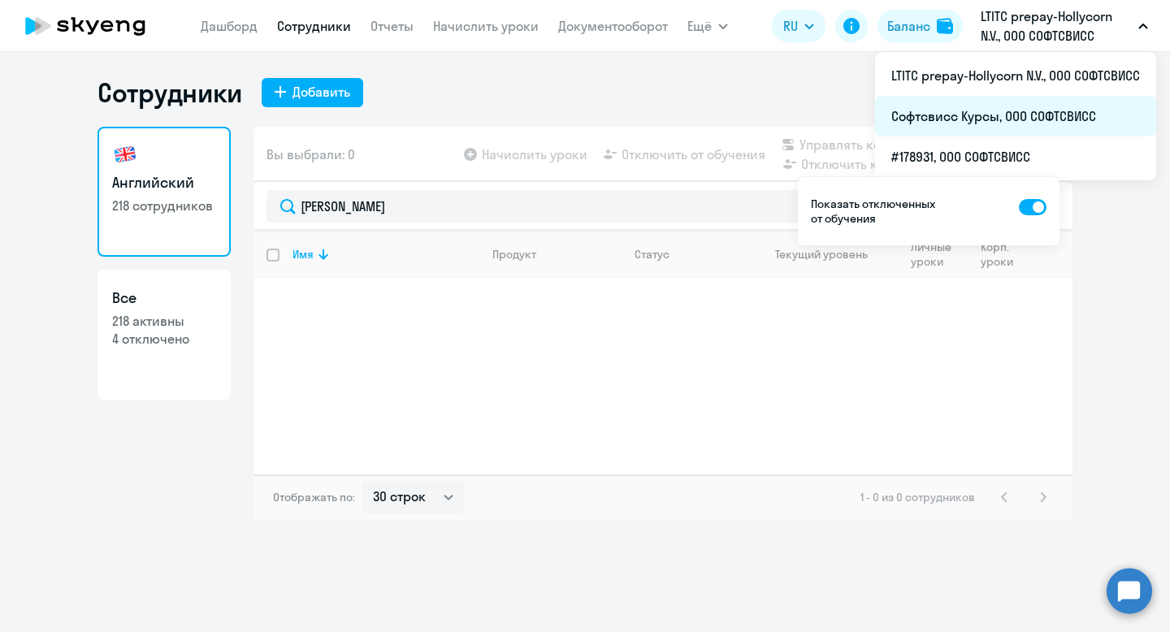
click at [1062, 120] on li "Софтсвисс Курсы, ООО СОФТСВИСС" at bounding box center [1015, 116] width 281 height 41
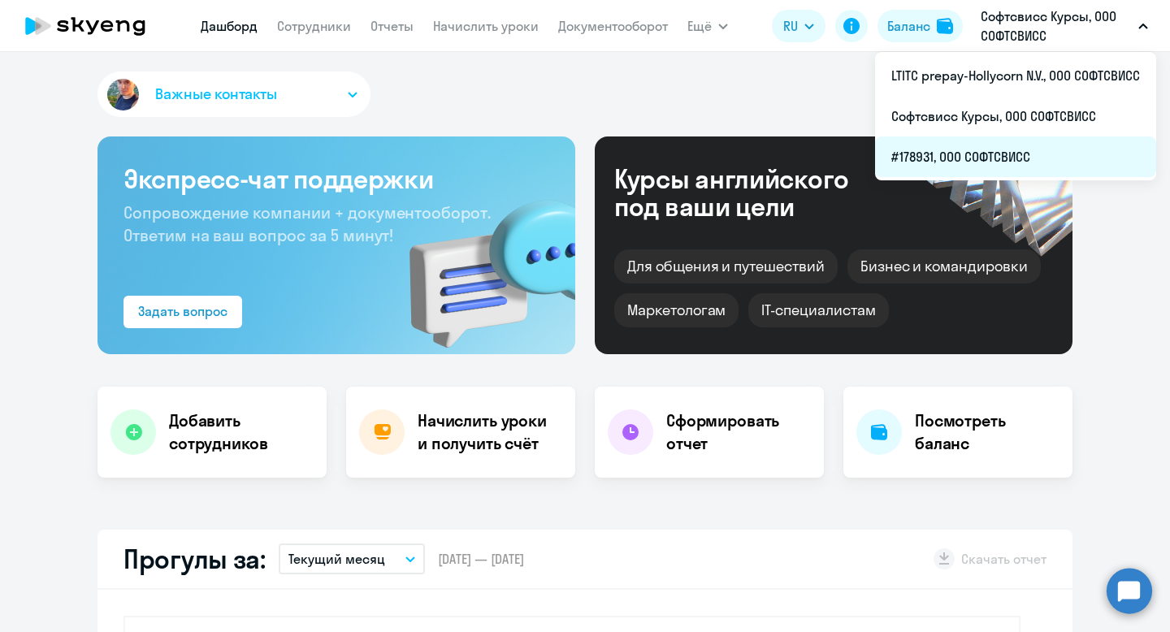
click at [1039, 151] on li "#178931, ООО СОФТСВИСС" at bounding box center [1015, 156] width 281 height 41
select select "30"
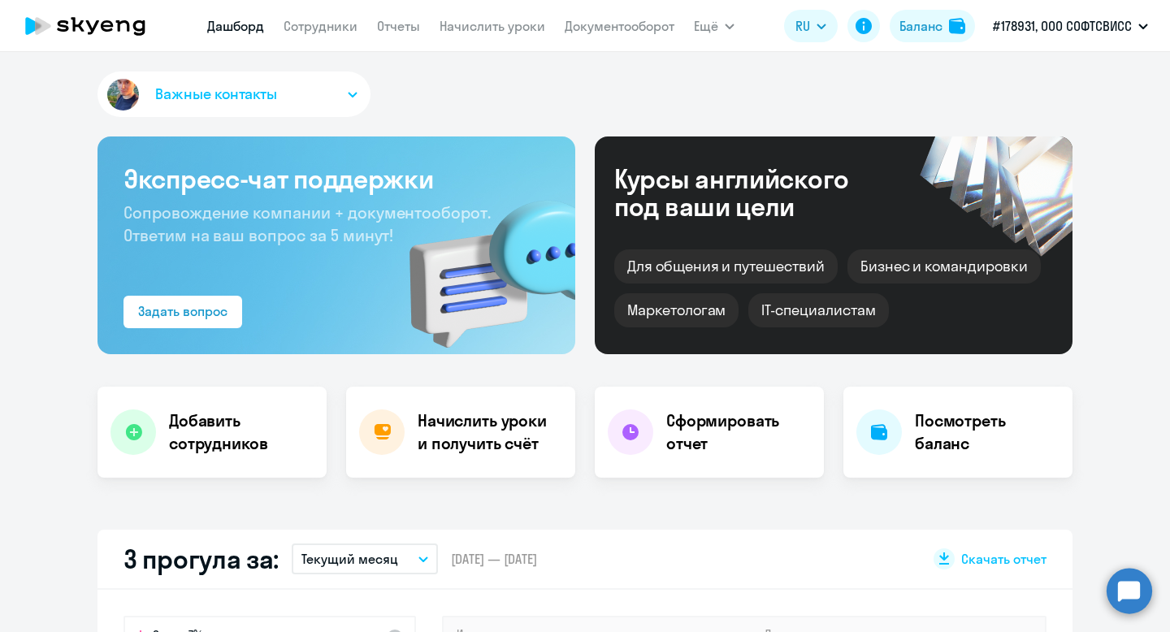
click at [309, 42] on app-header "Дашборд Сотрудники Отчеты Начислить уроки Документооборот Ещё Дашборд Сотрудник…" at bounding box center [585, 26] width 1170 height 52
click at [309, 36] on nav "Дашборд Сотрудники Отчеты Начислить уроки Документооборот" at bounding box center [440, 26] width 467 height 32
click at [313, 24] on link "Сотрудники" at bounding box center [321, 26] width 74 height 16
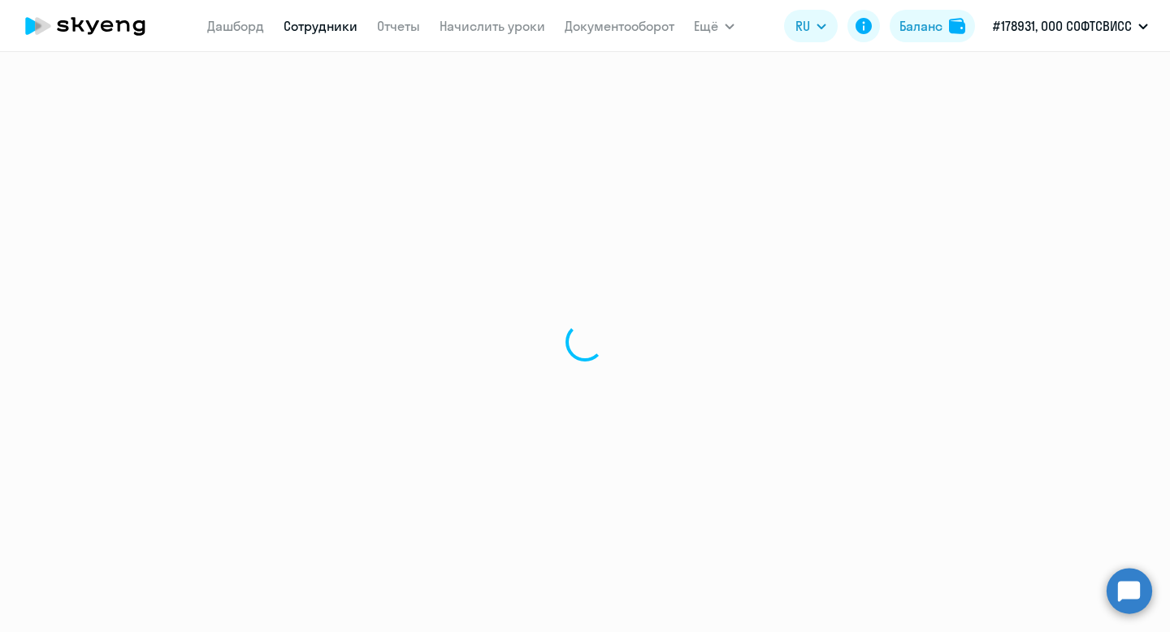
select select "30"
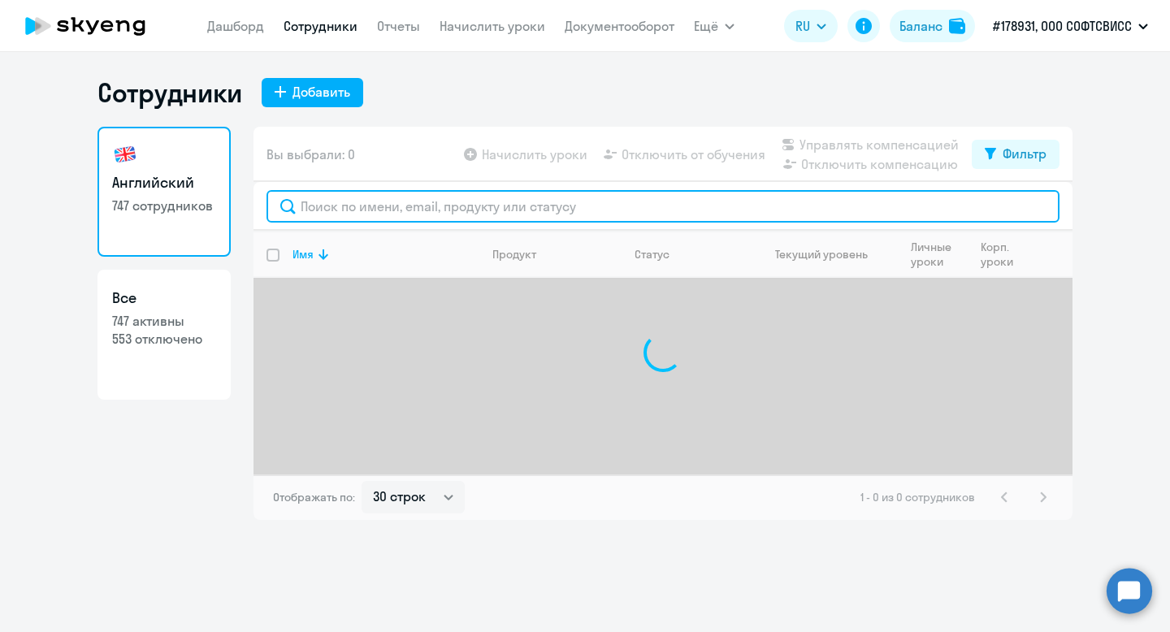
click at [414, 198] on input "text" at bounding box center [662, 206] width 793 height 32
paste input "[PERSON_NAME]"
click at [313, 201] on input "[PERSON_NAME]" at bounding box center [662, 206] width 793 height 32
click at [412, 201] on input "Markovich" at bounding box center [662, 206] width 793 height 32
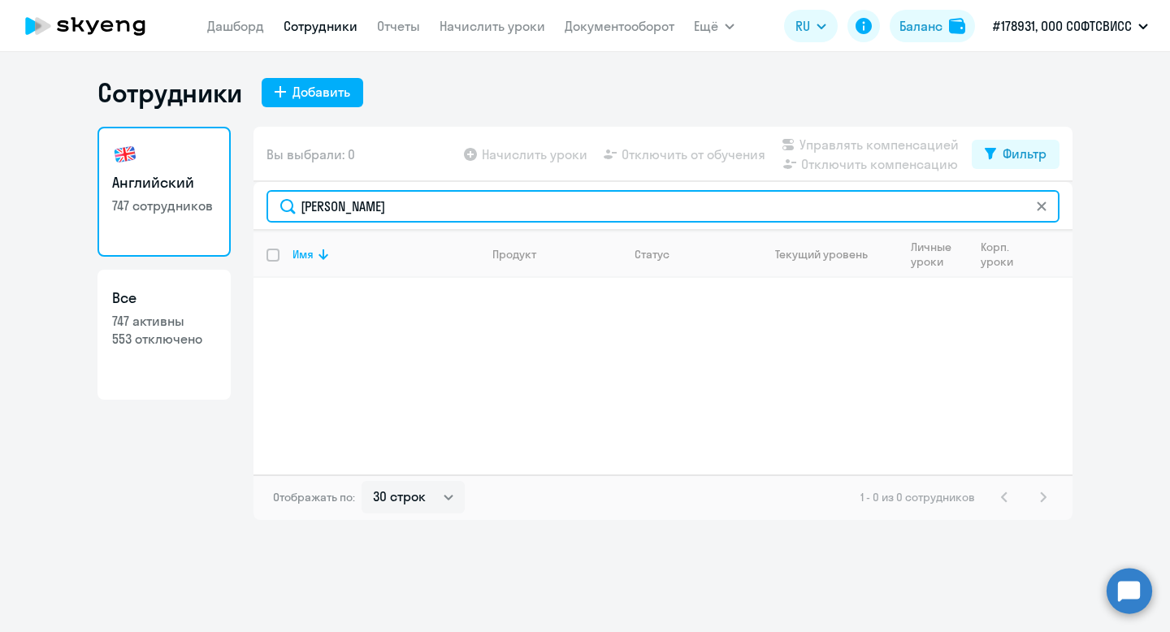
click at [412, 201] on input "Markovich" at bounding box center [662, 206] width 793 height 32
type input "Markovich"
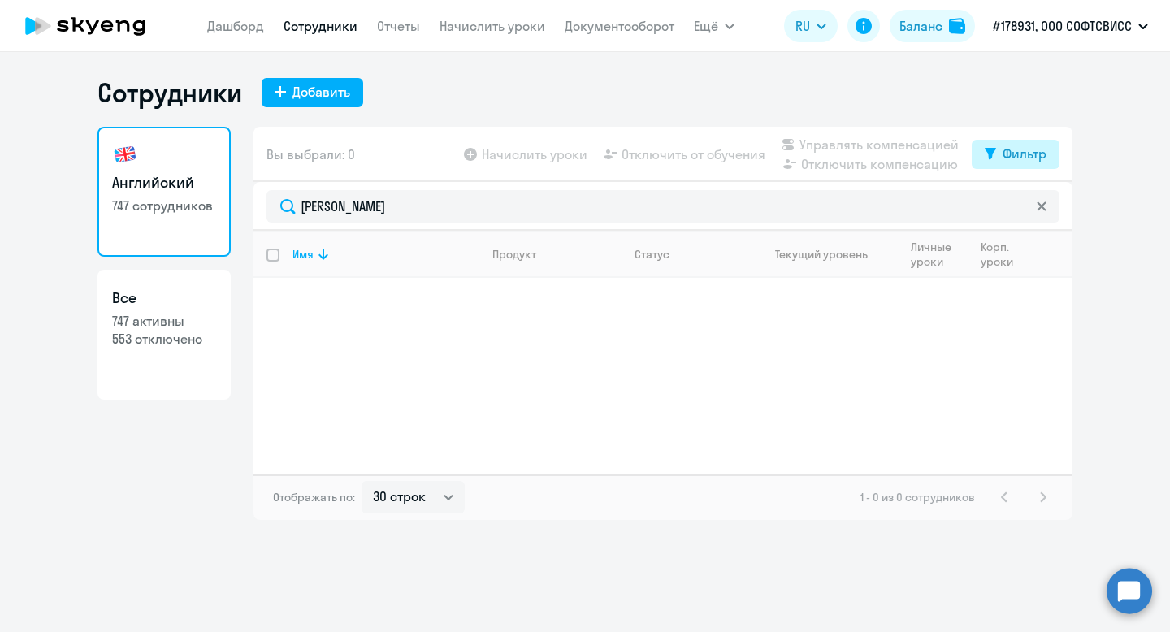
click at [1005, 151] on div "Фильтр" at bounding box center [1025, 153] width 44 height 19
click at [1033, 212] on span at bounding box center [1033, 207] width 28 height 16
click at [1019, 207] on input "checkbox" at bounding box center [1018, 206] width 1 height 1
checkbox input "true"
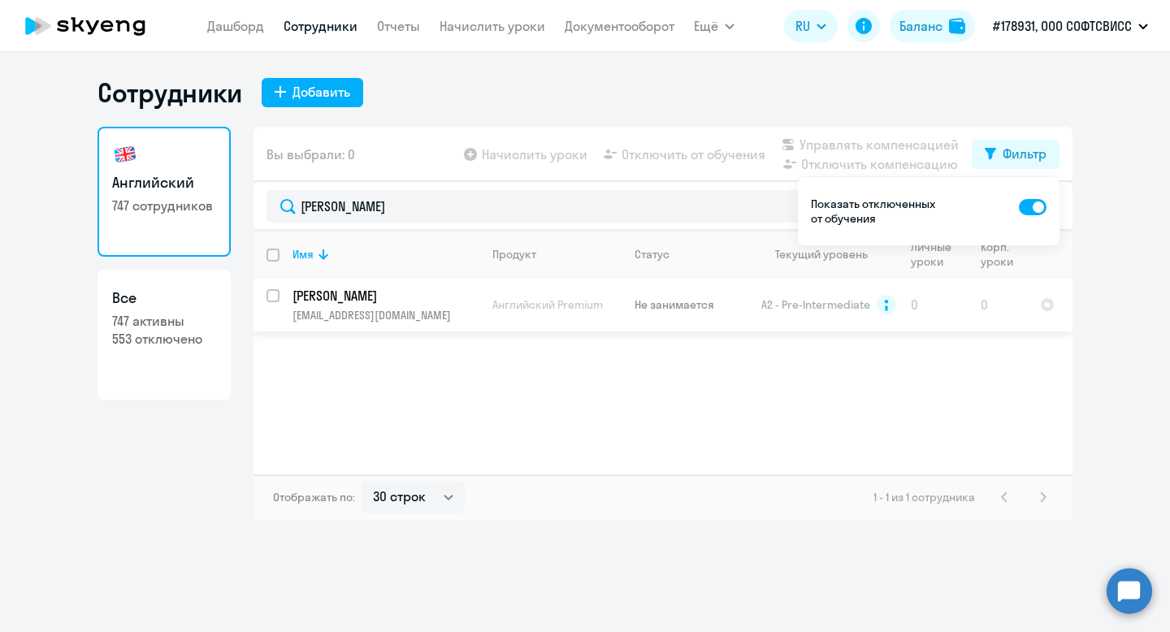
click at [351, 299] on p "Markovich Artsiom" at bounding box center [384, 296] width 184 height 18
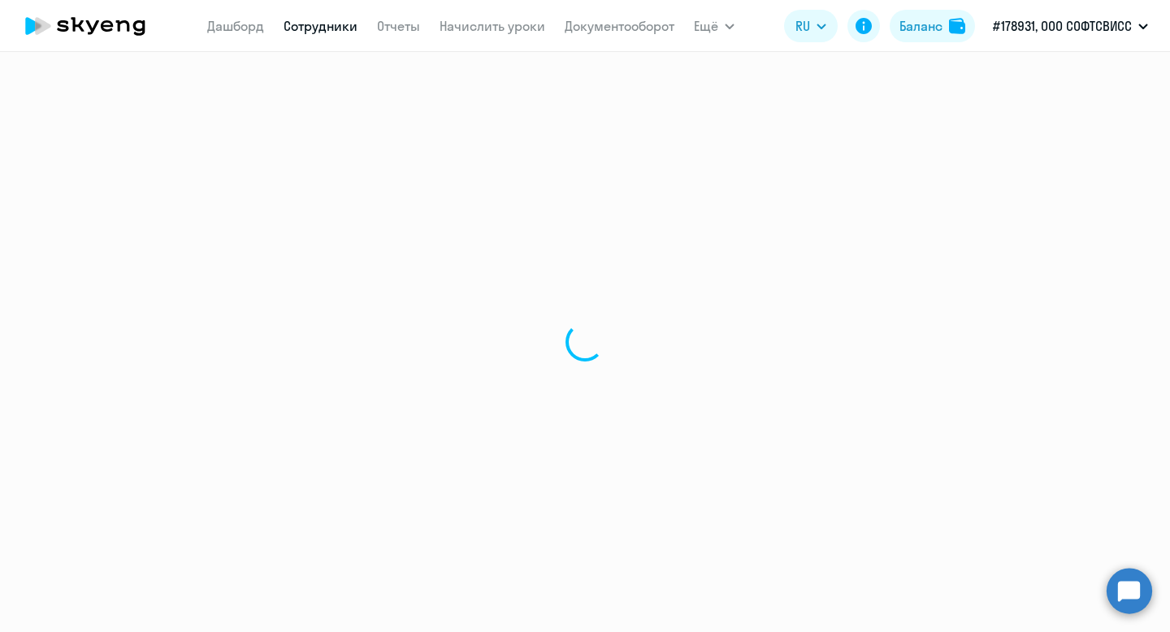
select select "english"
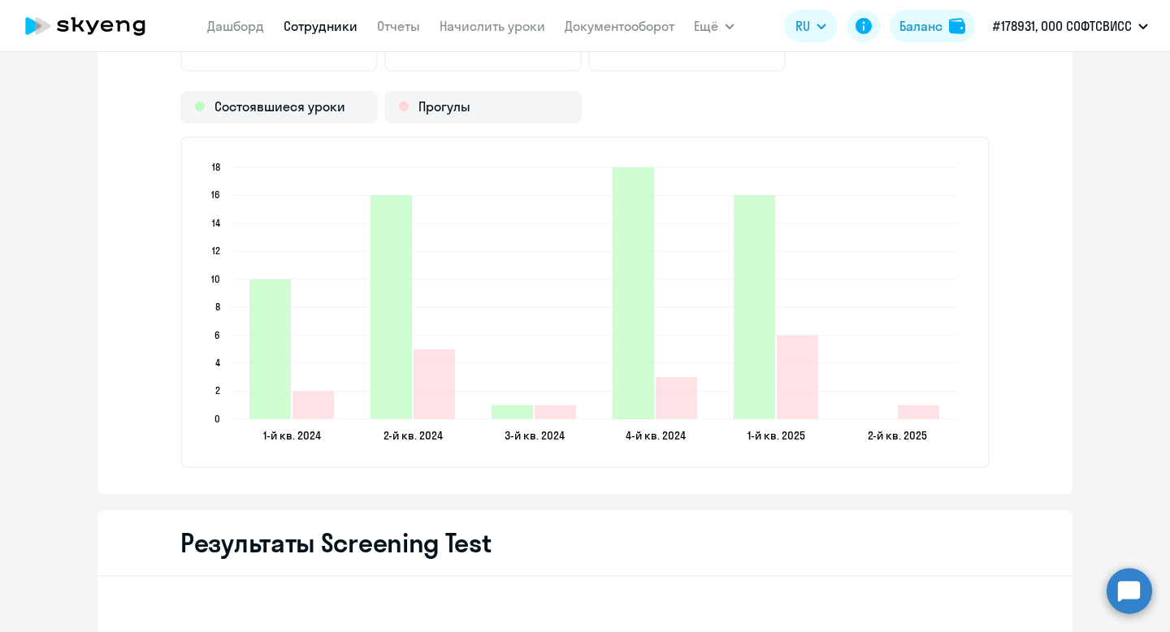
scroll to position [2160, 0]
